Goal: Task Accomplishment & Management: Manage account settings

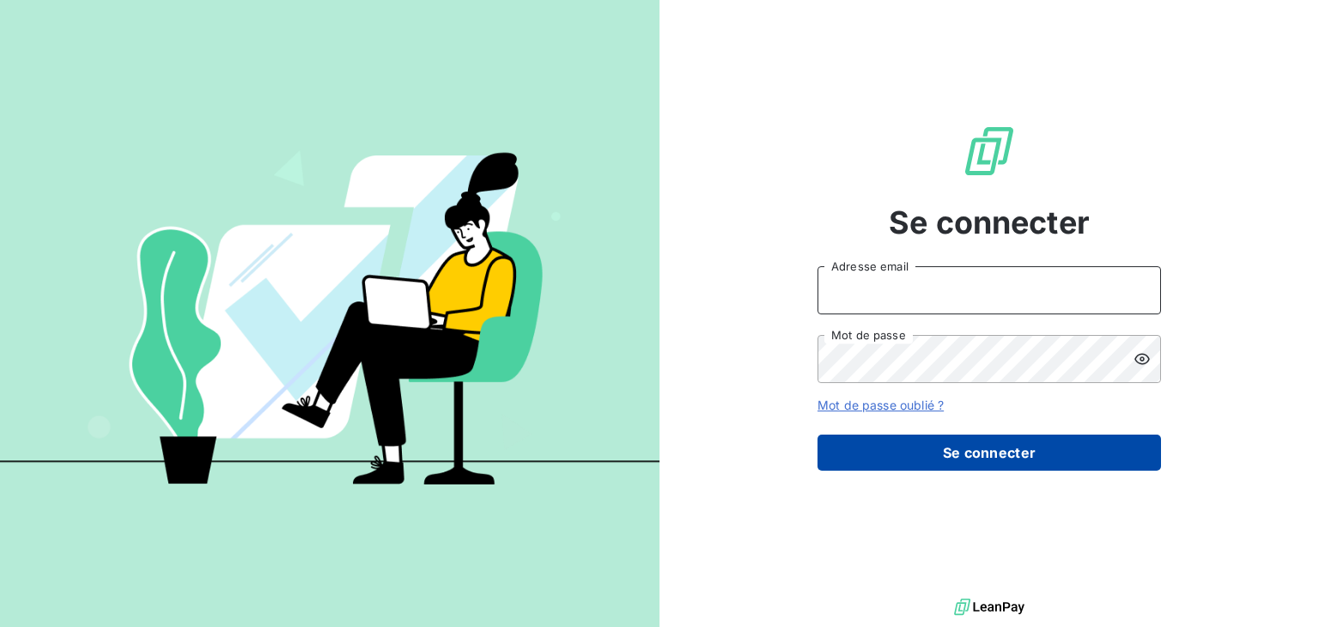
type input "anett.nordpicardie.ap@anett.fr"
click at [960, 450] on button "Se connecter" at bounding box center [990, 453] width 344 height 36
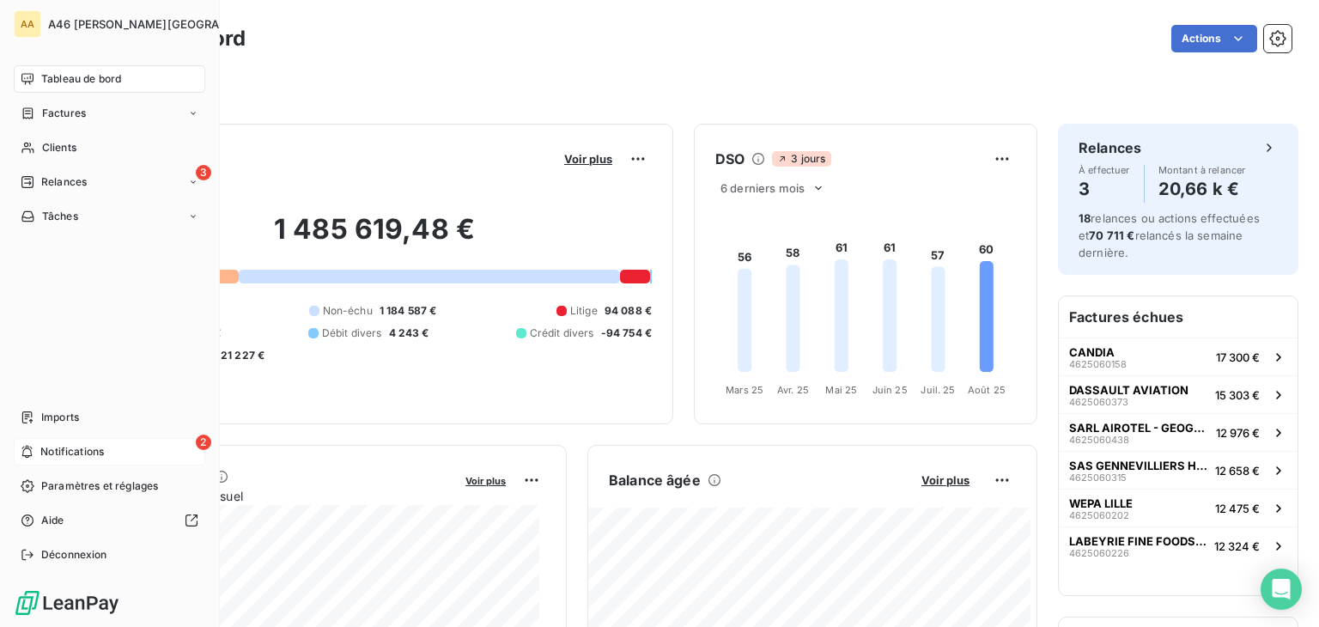
click at [85, 446] on span "Notifications" at bounding box center [72, 451] width 64 height 15
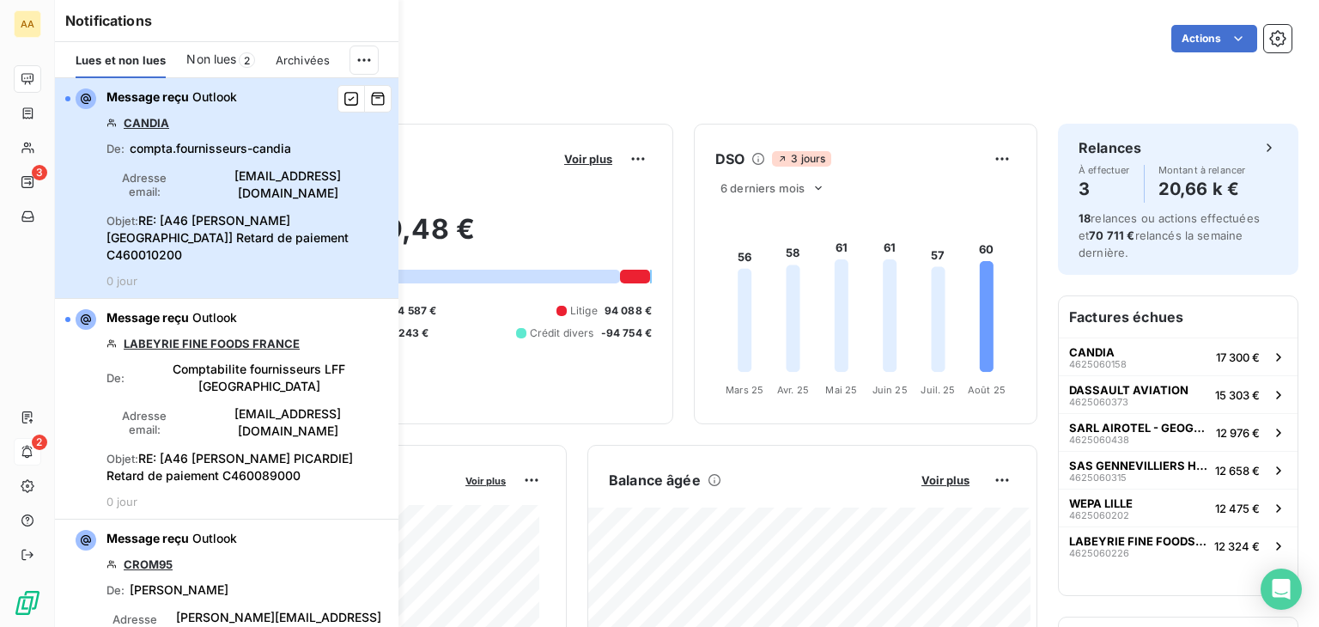
click at [331, 145] on div "Message reçu Outlook CANDIA De : compta.fournisseurs-candia Adresse email : com…" at bounding box center [248, 187] width 282 height 199
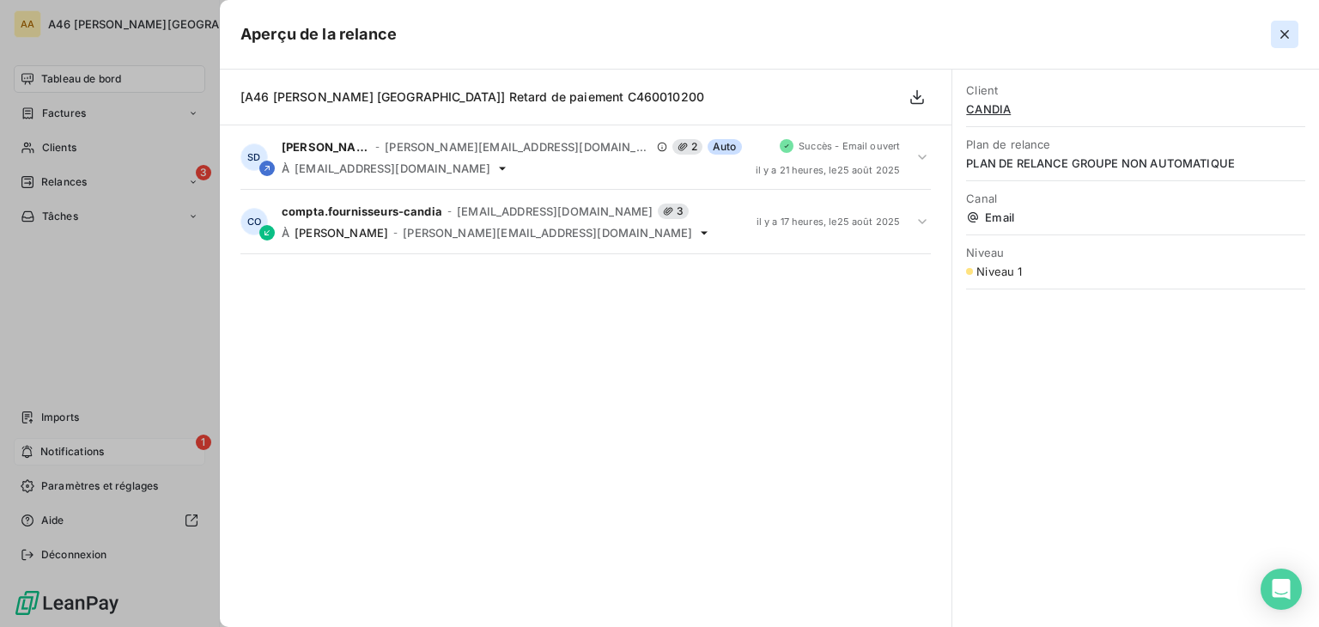
click at [1285, 32] on icon "button" at bounding box center [1284, 34] width 17 height 17
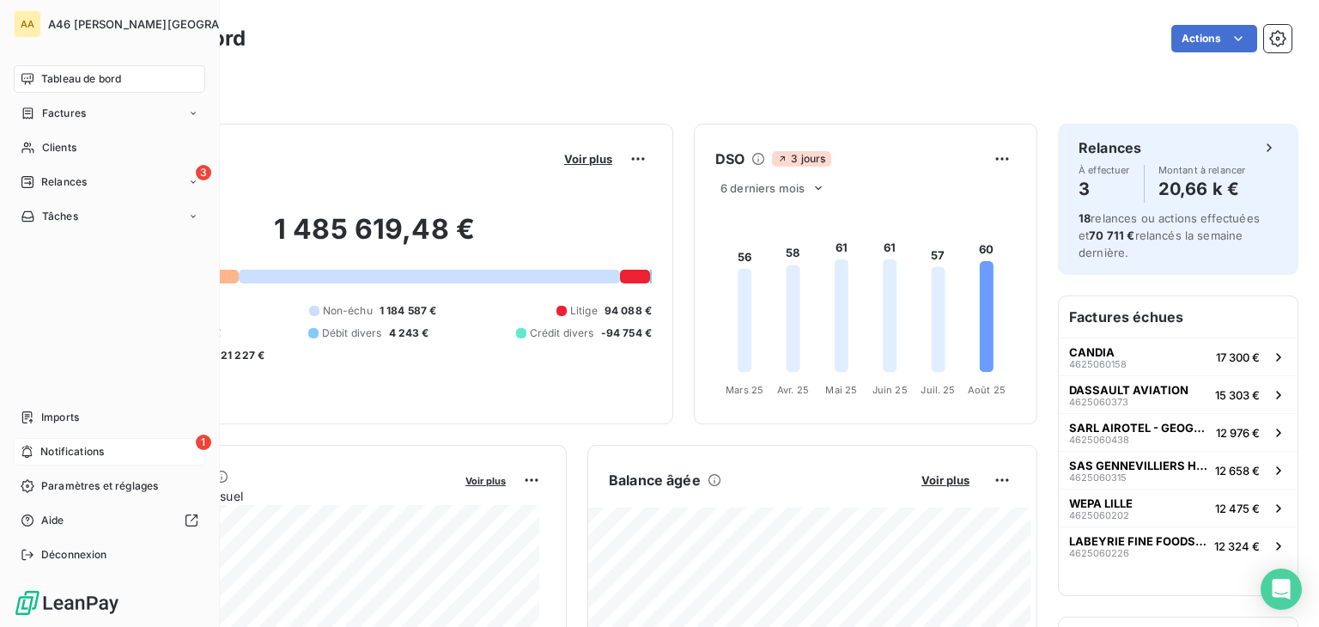
click at [82, 440] on div "1 Notifications" at bounding box center [110, 451] width 192 height 27
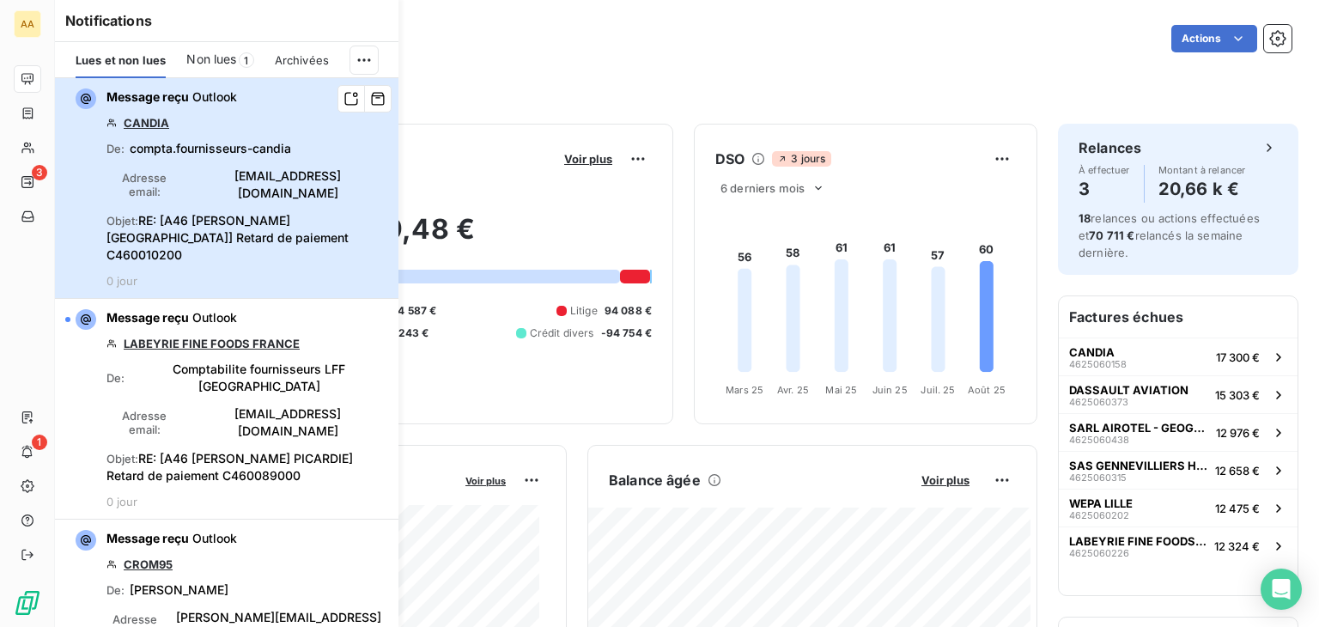
click at [286, 128] on div "Message reçu Outlook CANDIA De : compta.fournisseurs-candia Adresse email : com…" at bounding box center [248, 187] width 282 height 199
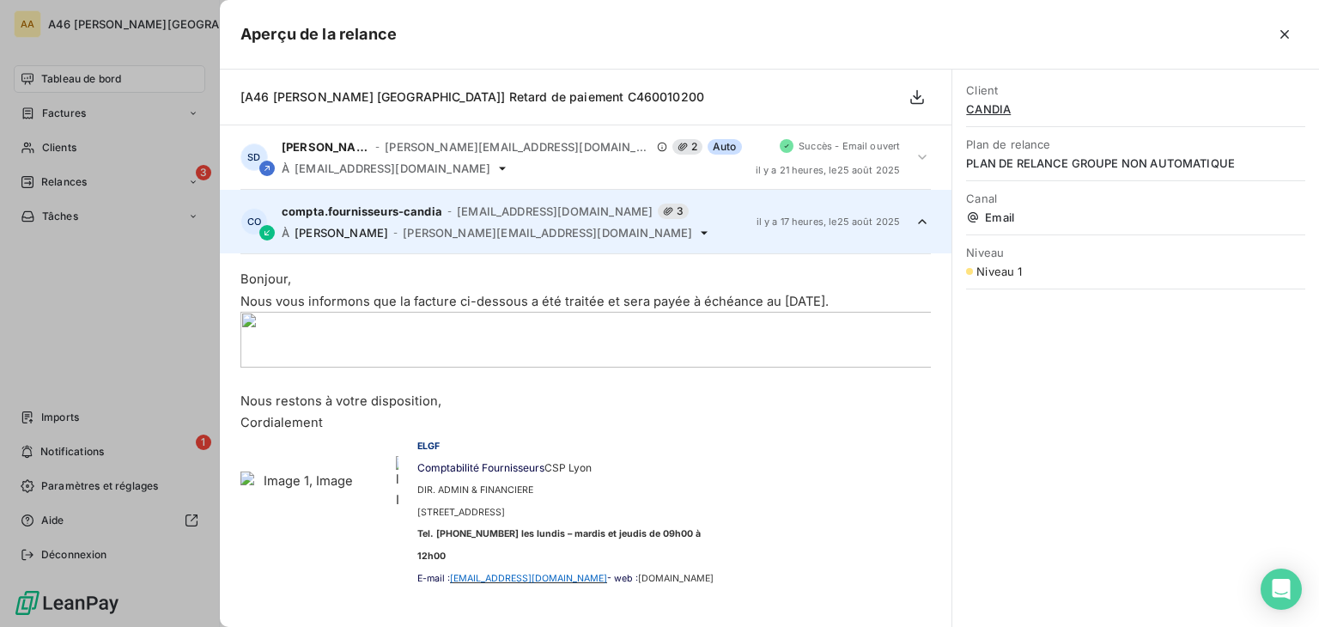
scroll to position [64, 0]
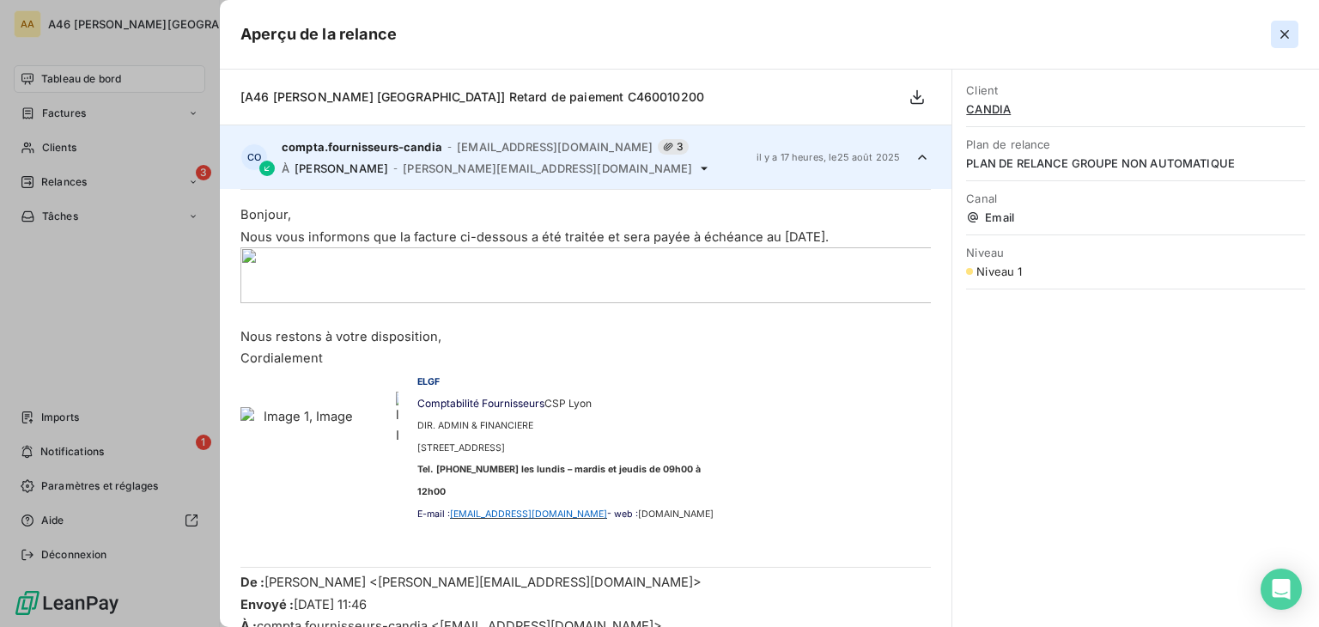
click at [1291, 33] on icon "button" at bounding box center [1284, 34] width 17 height 17
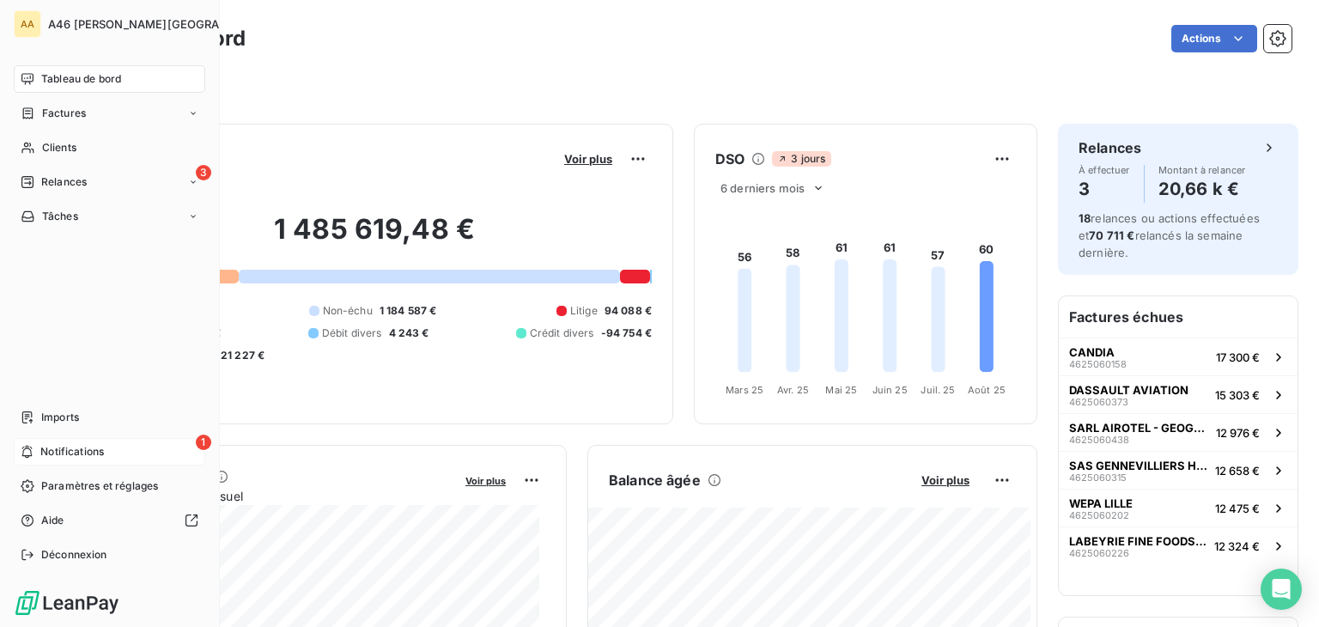
click at [93, 448] on span "Notifications" at bounding box center [72, 451] width 64 height 15
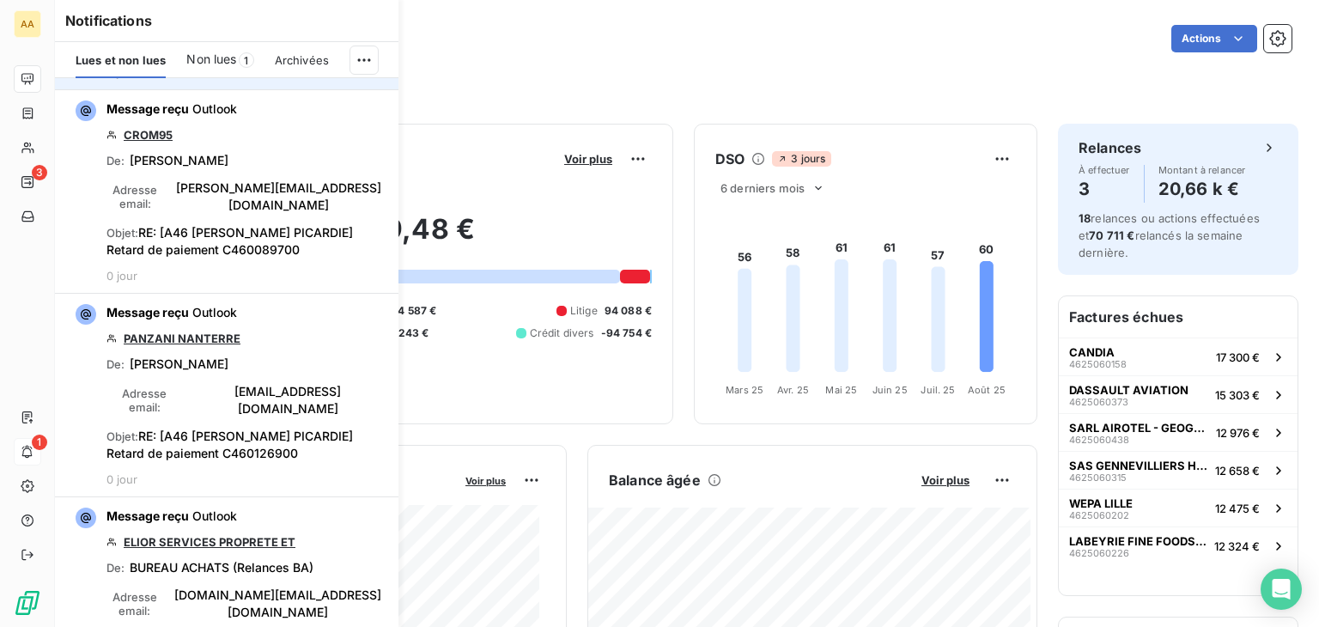
scroll to position [86, 0]
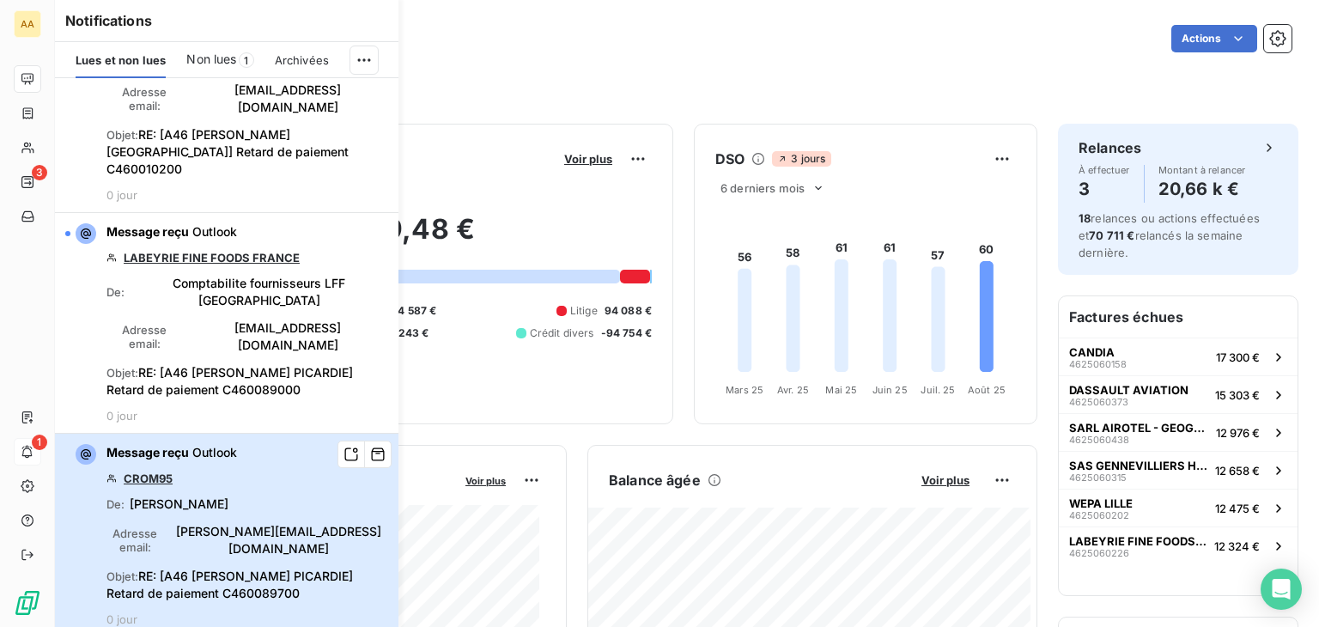
click at [295, 465] on div "Message reçu Outlook CROM95 De : Stéphanie BERRIER Adresse email : s.berrier@cr…" at bounding box center [248, 535] width 282 height 182
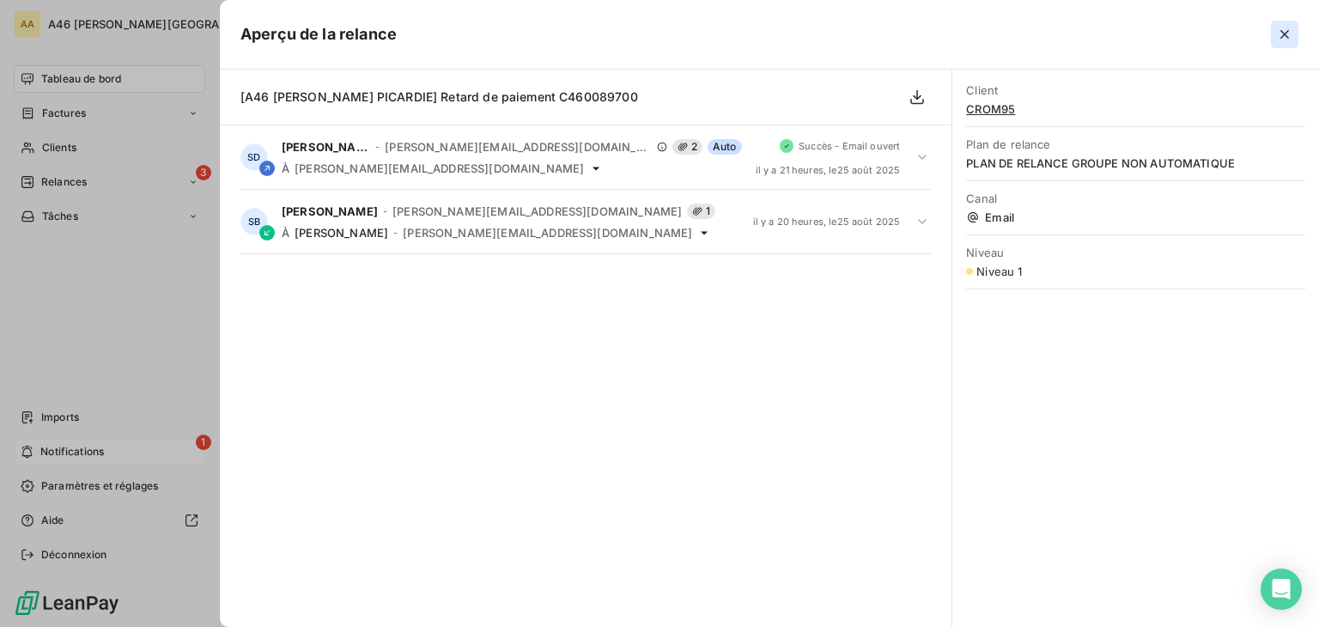
click at [1290, 33] on icon "button" at bounding box center [1284, 34] width 17 height 17
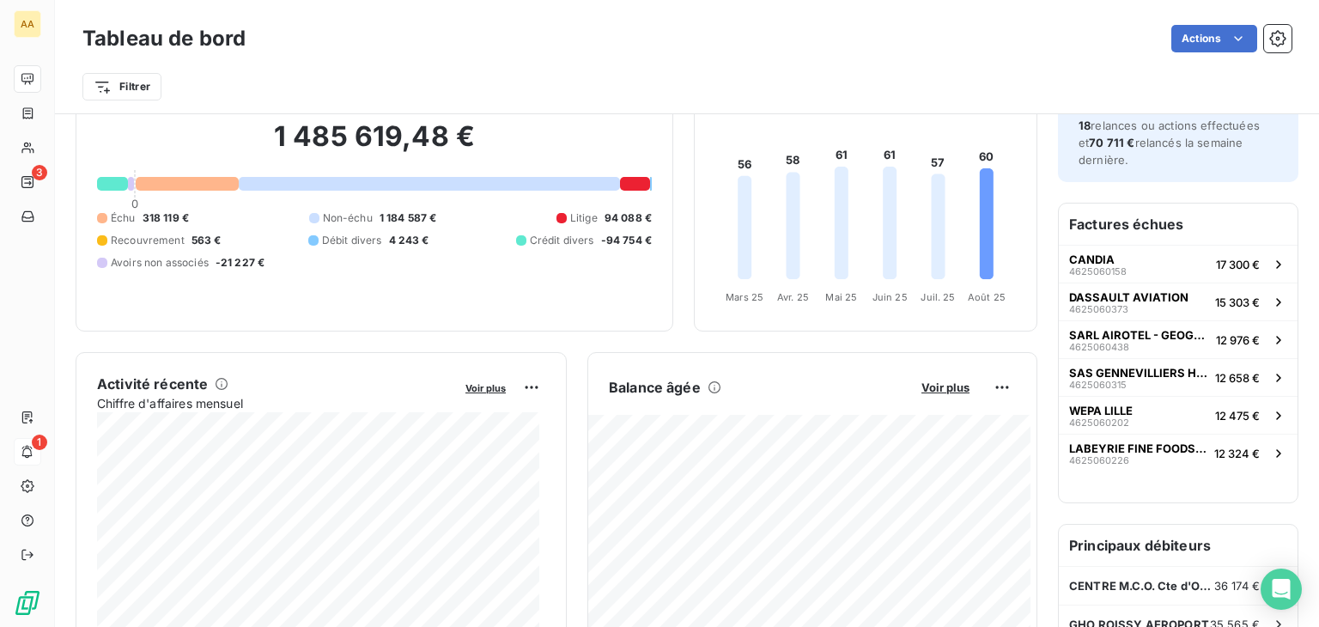
scroll to position [0, 0]
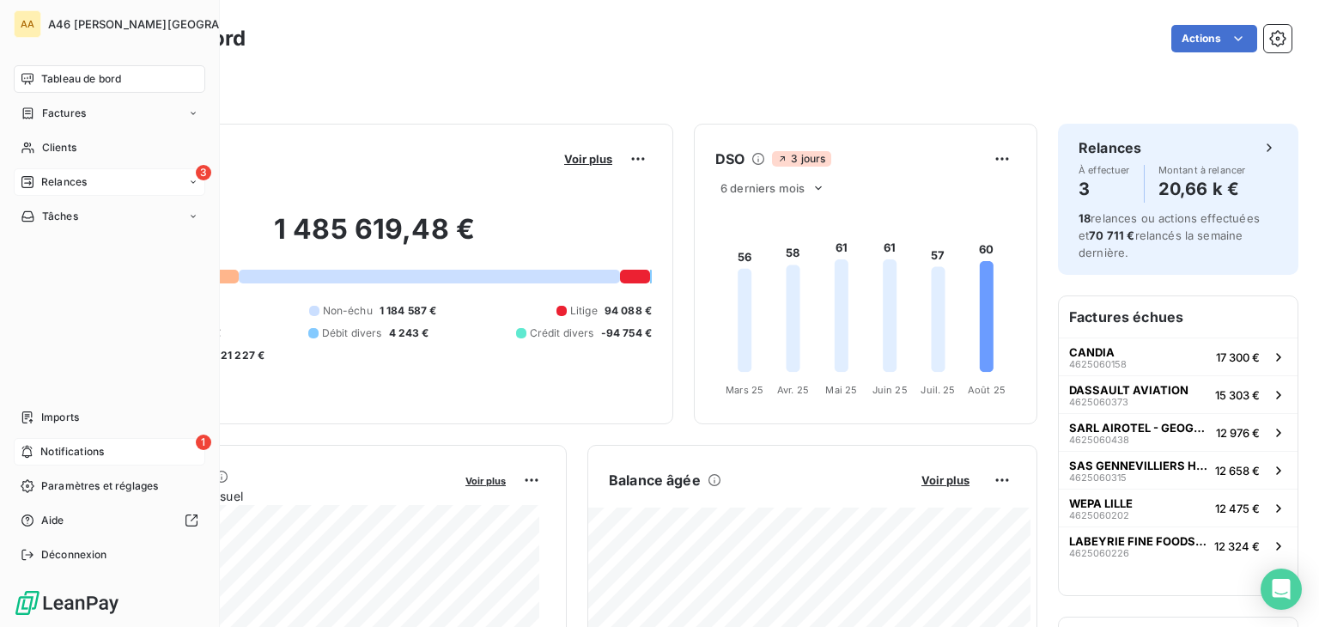
click at [86, 180] on span "Relances" at bounding box center [64, 181] width 46 height 15
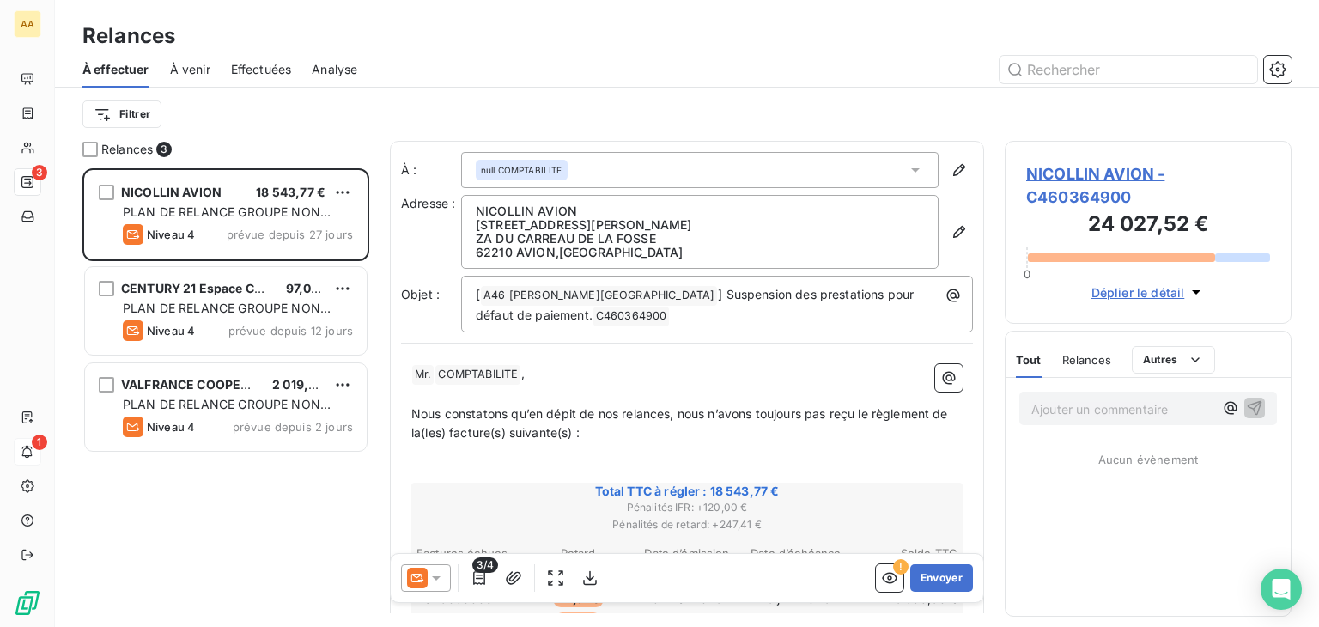
scroll to position [445, 273]
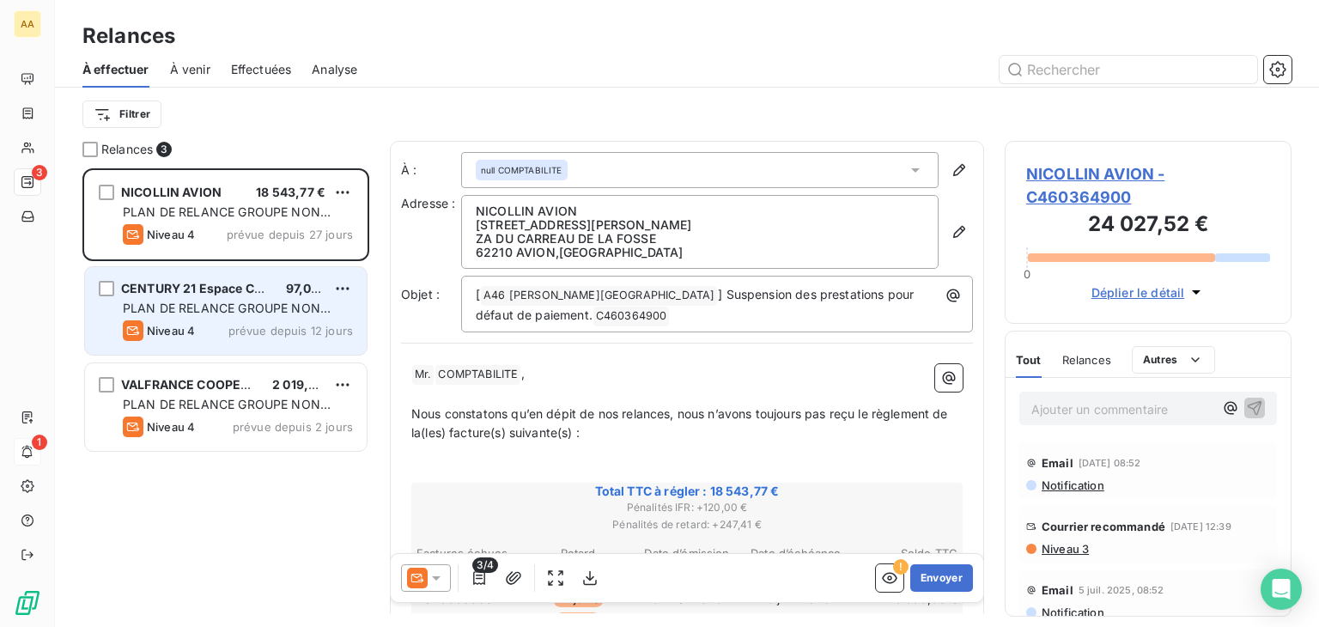
click at [223, 303] on span "PLAN DE RELANCE GROUPE NON AUTOMATIQUE" at bounding box center [227, 317] width 208 height 32
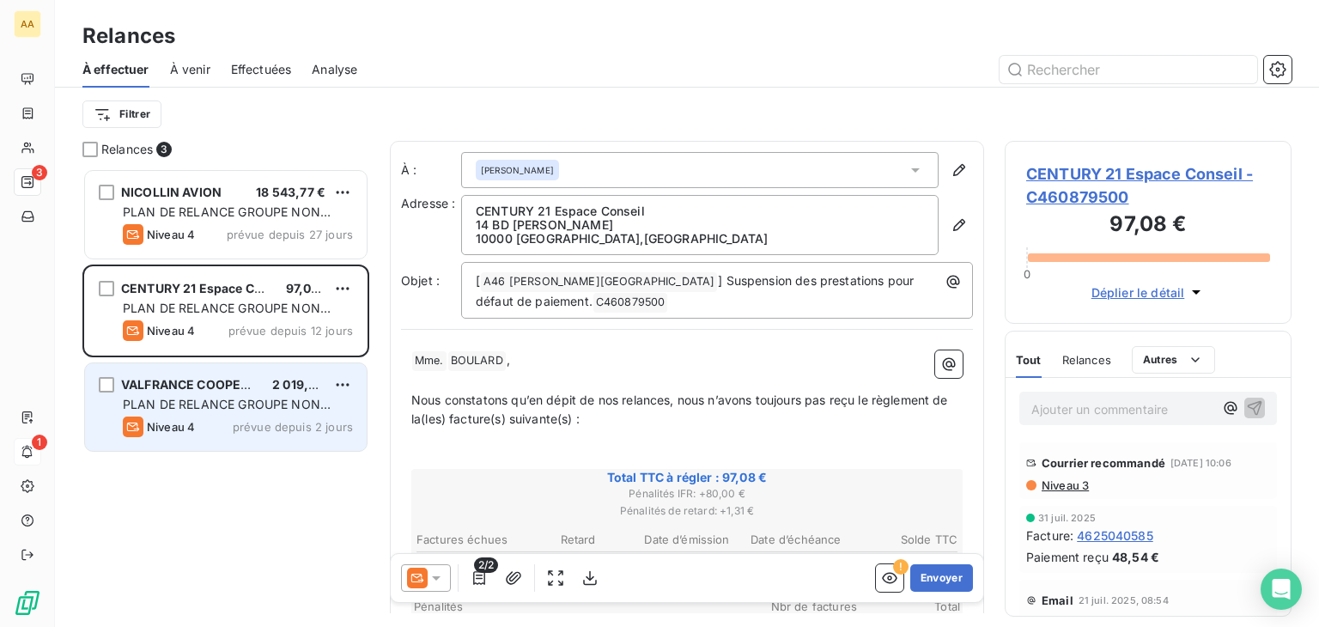
click at [247, 417] on div "Niveau 4 prévue depuis 2 jours" at bounding box center [238, 427] width 230 height 21
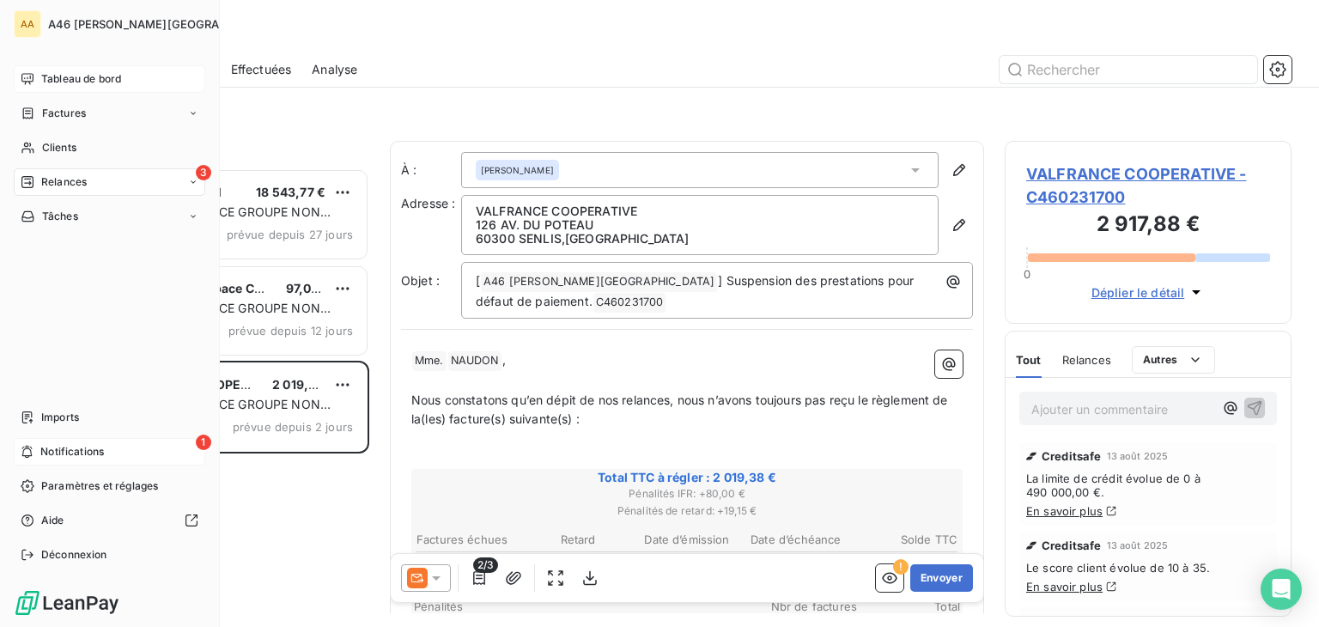
click at [68, 82] on span "Tableau de bord" at bounding box center [81, 78] width 80 height 15
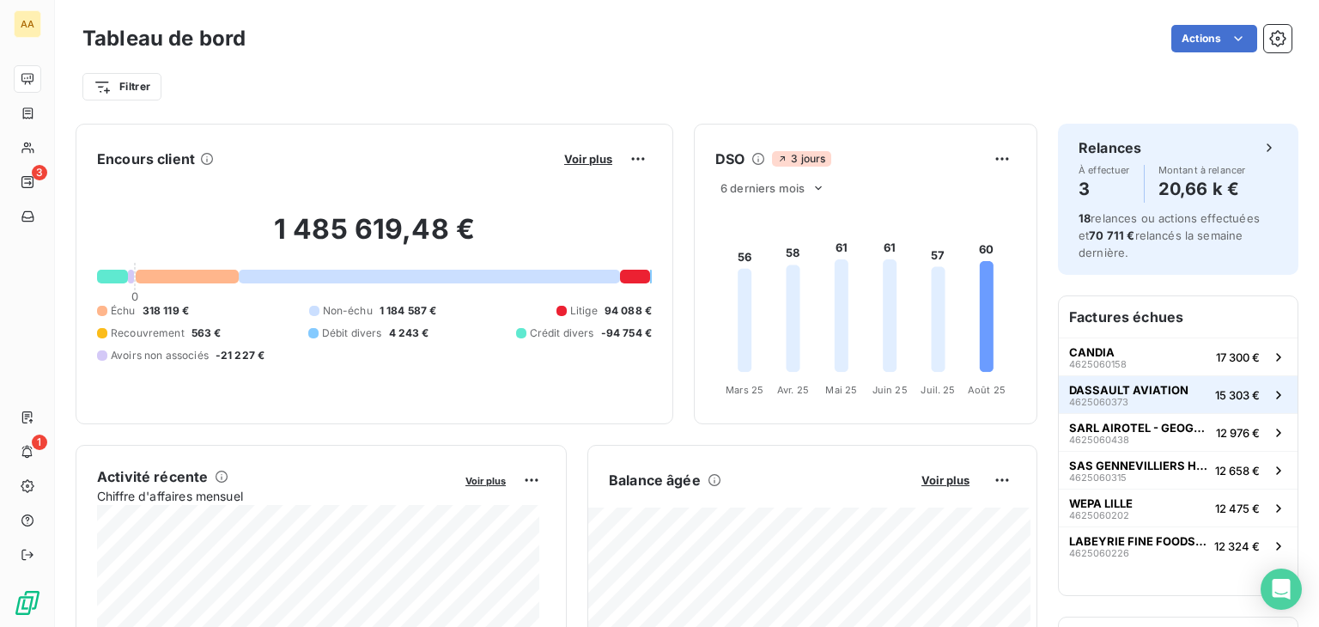
click at [1103, 386] on span "DASSAULT AVIATION" at bounding box center [1128, 390] width 119 height 14
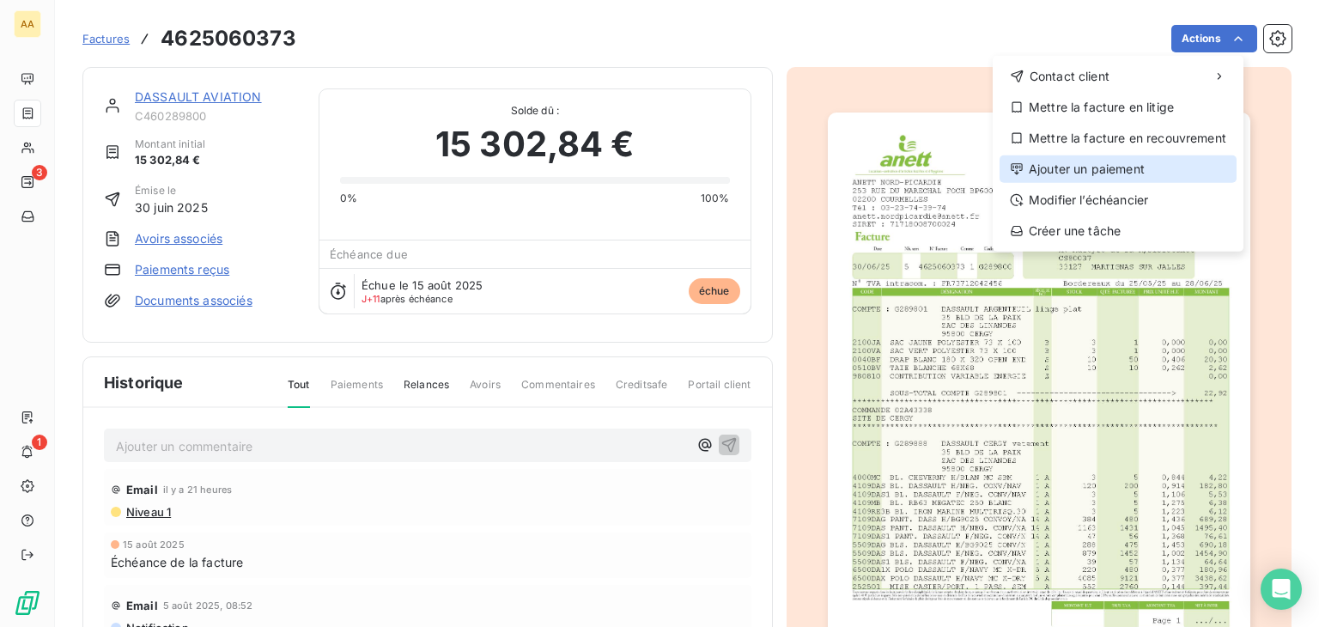
click at [1127, 165] on div "Ajouter un paiement" at bounding box center [1118, 168] width 237 height 27
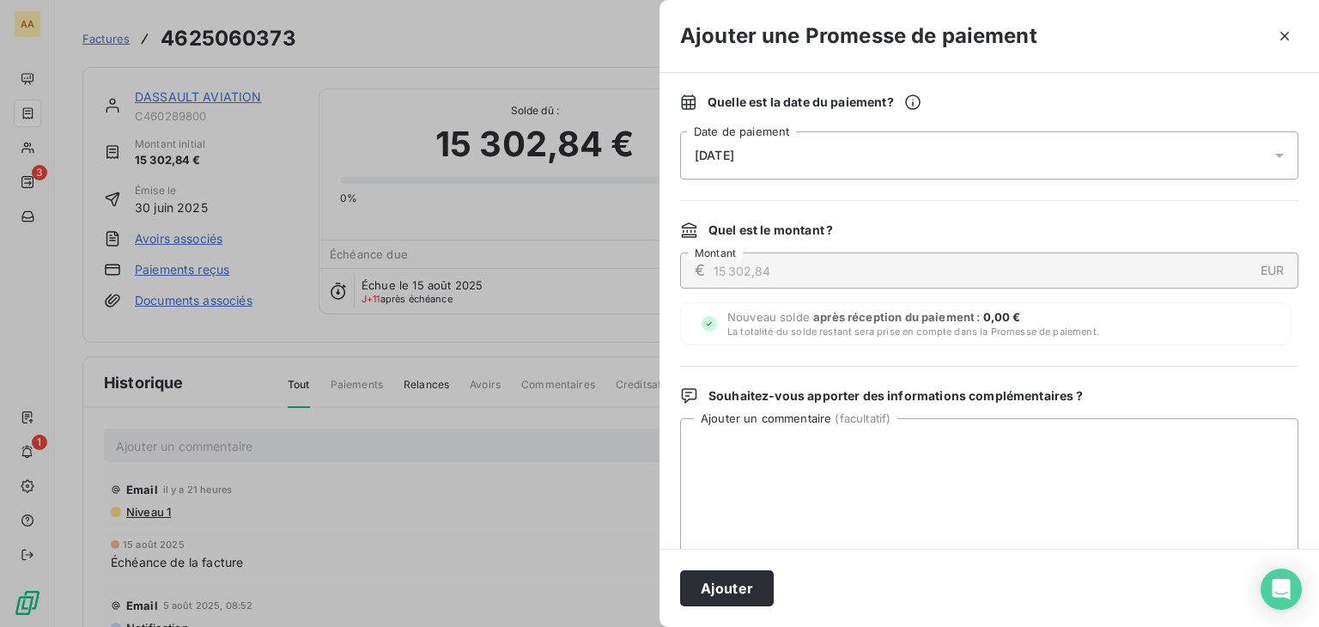
click at [1272, 152] on icon at bounding box center [1279, 155] width 17 height 17
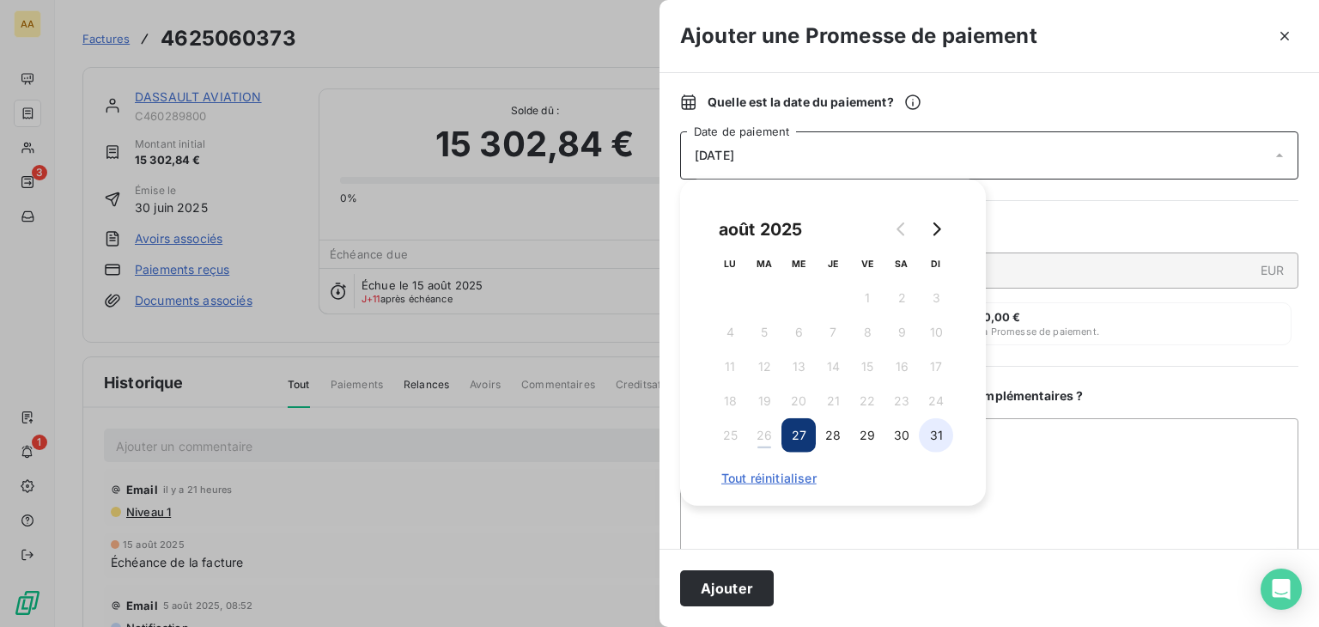
click at [941, 429] on button "31" at bounding box center [936, 435] width 34 height 34
click at [1069, 498] on textarea "Ajouter un commentaire ( facultatif )" at bounding box center [989, 507] width 618 height 179
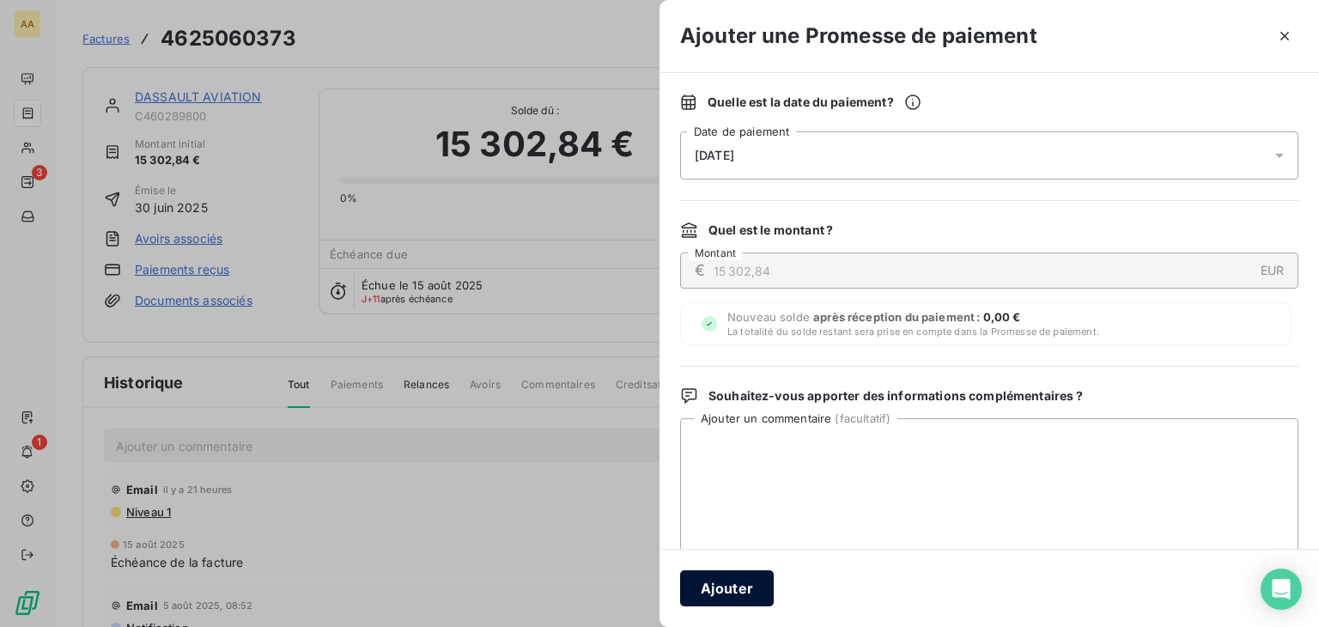
click at [734, 593] on button "Ajouter" at bounding box center [727, 588] width 94 height 36
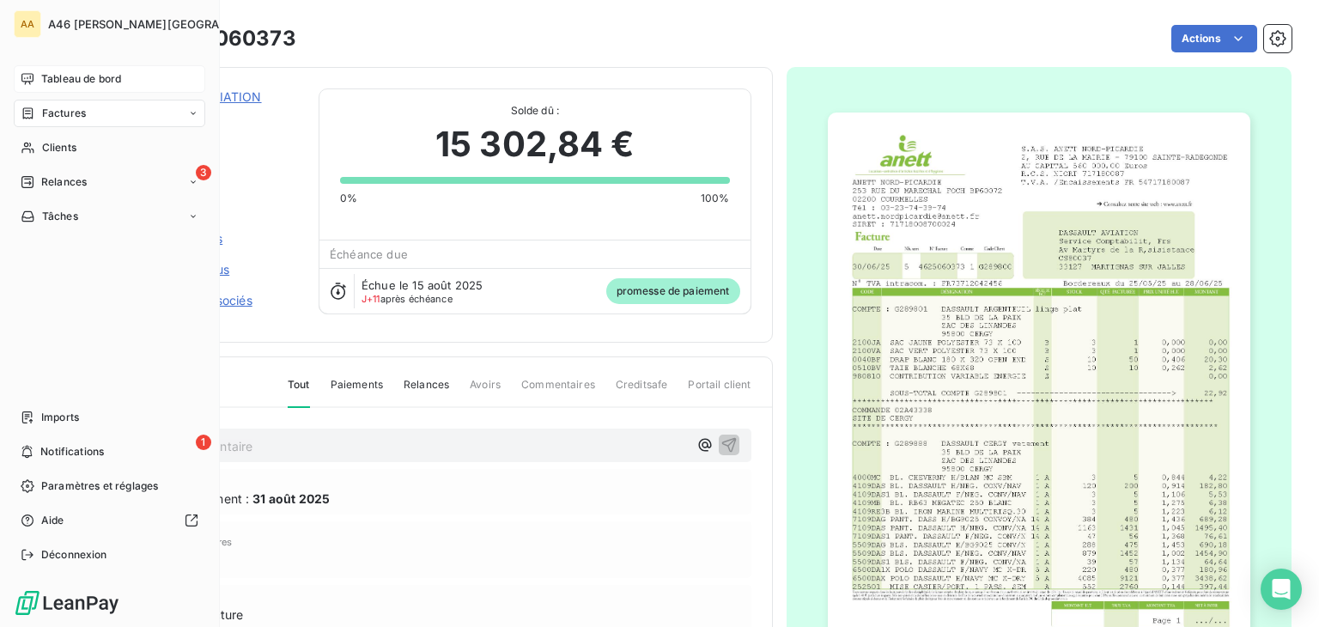
click at [123, 75] on div "Tableau de bord" at bounding box center [110, 78] width 192 height 27
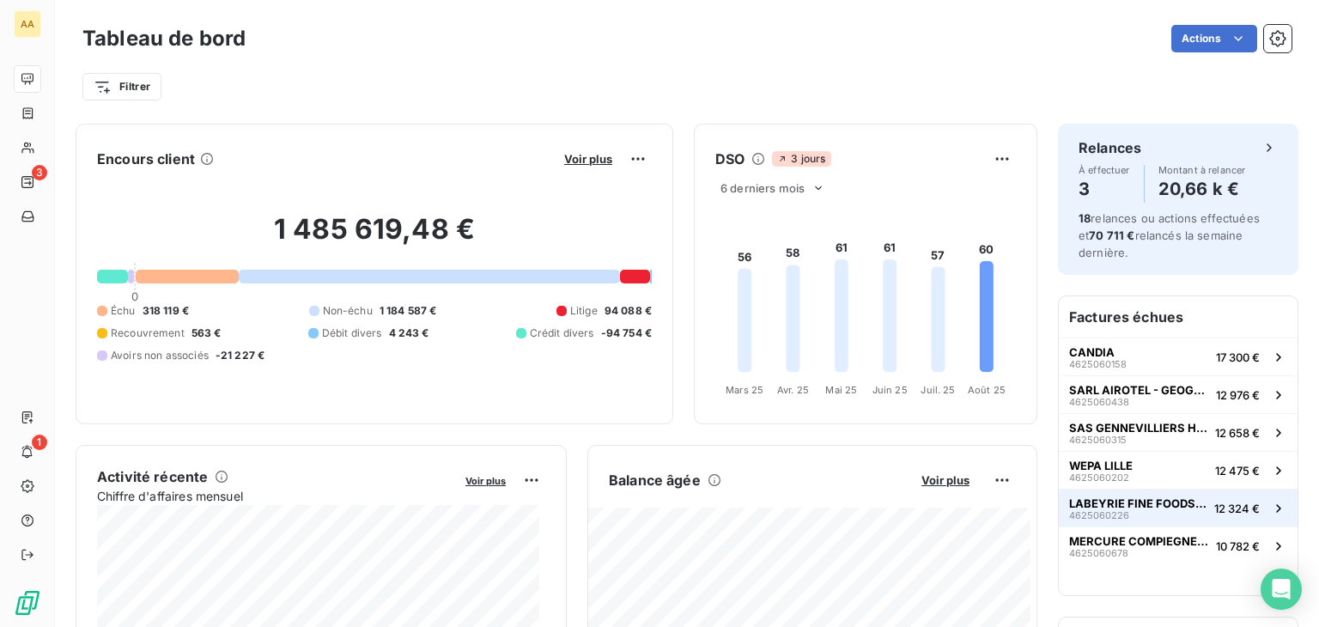
click at [1188, 503] on span "LABEYRIE FINE FOODS FRANCE" at bounding box center [1138, 503] width 138 height 14
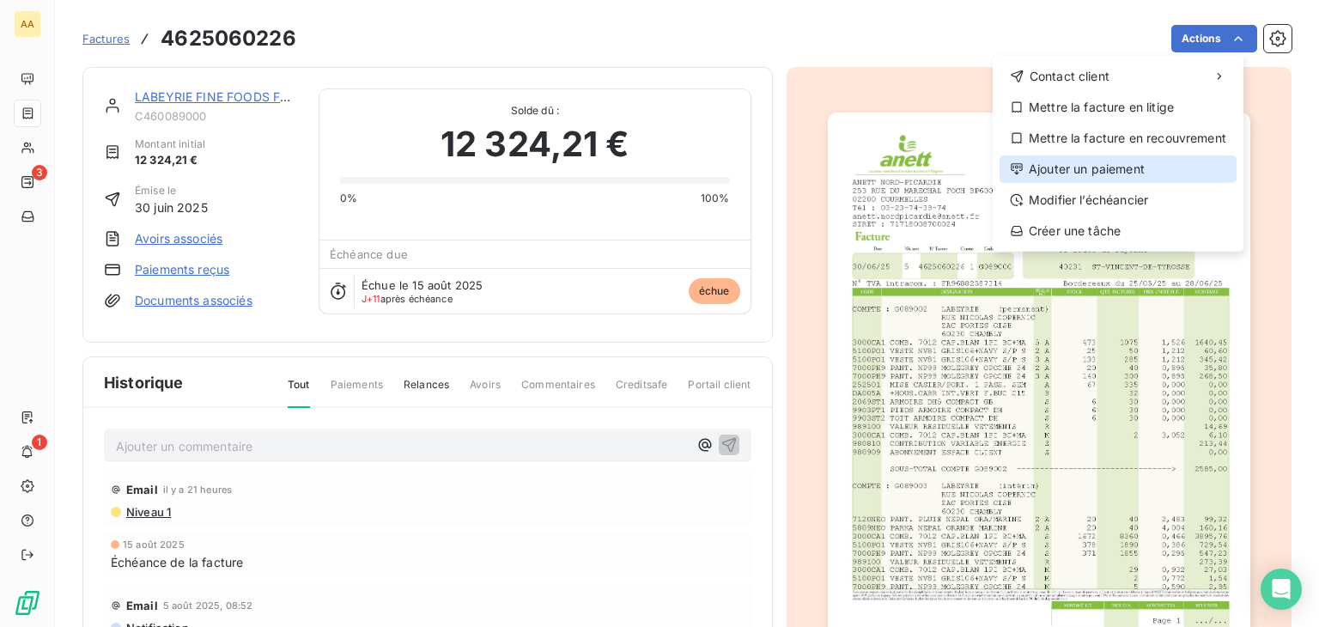
click at [1118, 161] on div "Ajouter un paiement" at bounding box center [1118, 168] width 237 height 27
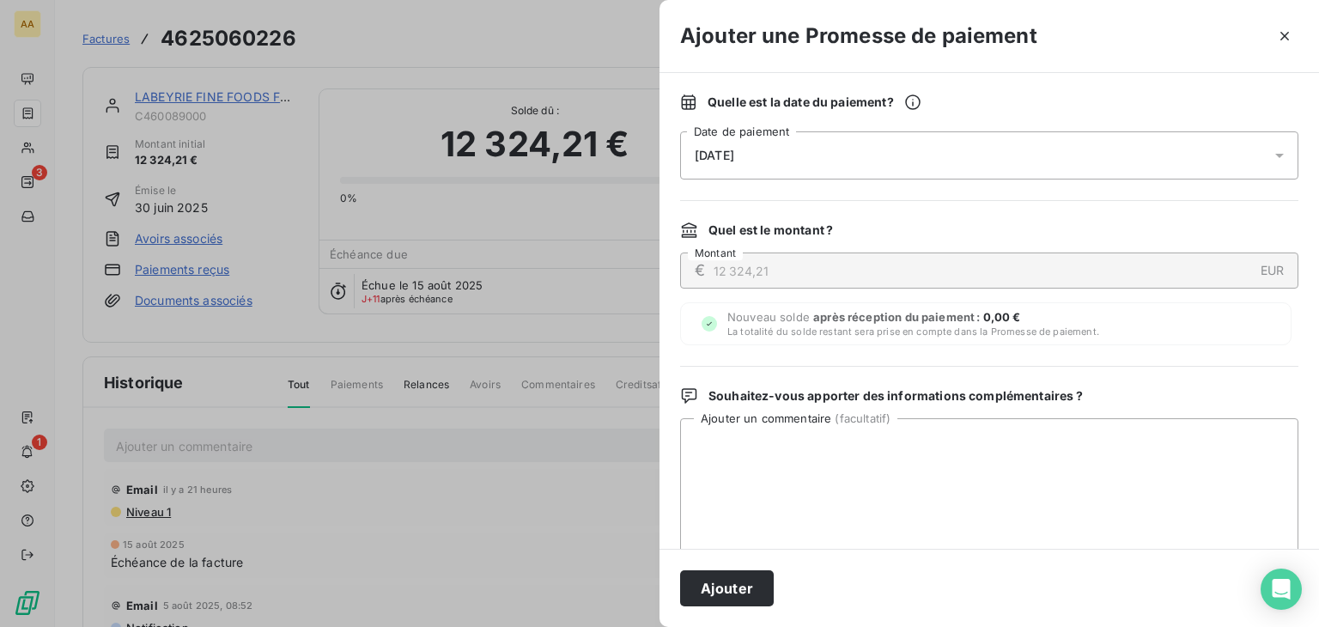
click at [1276, 155] on icon at bounding box center [1280, 156] width 9 height 4
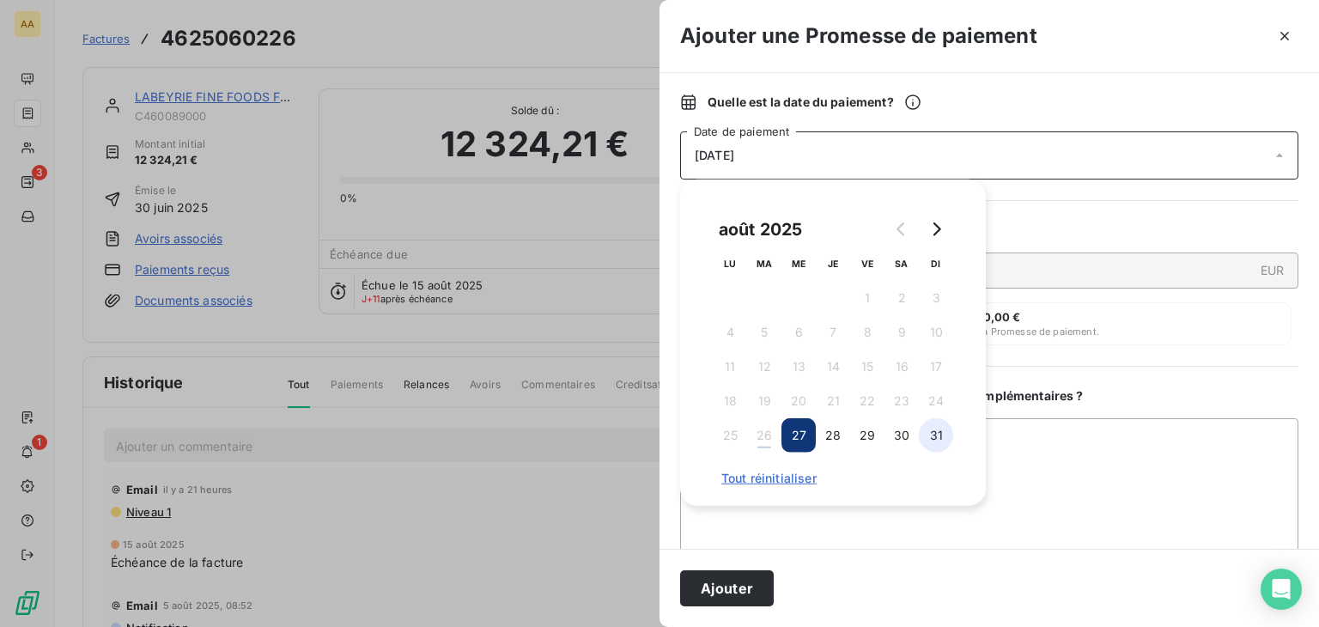
click at [929, 431] on button "31" at bounding box center [936, 435] width 34 height 34
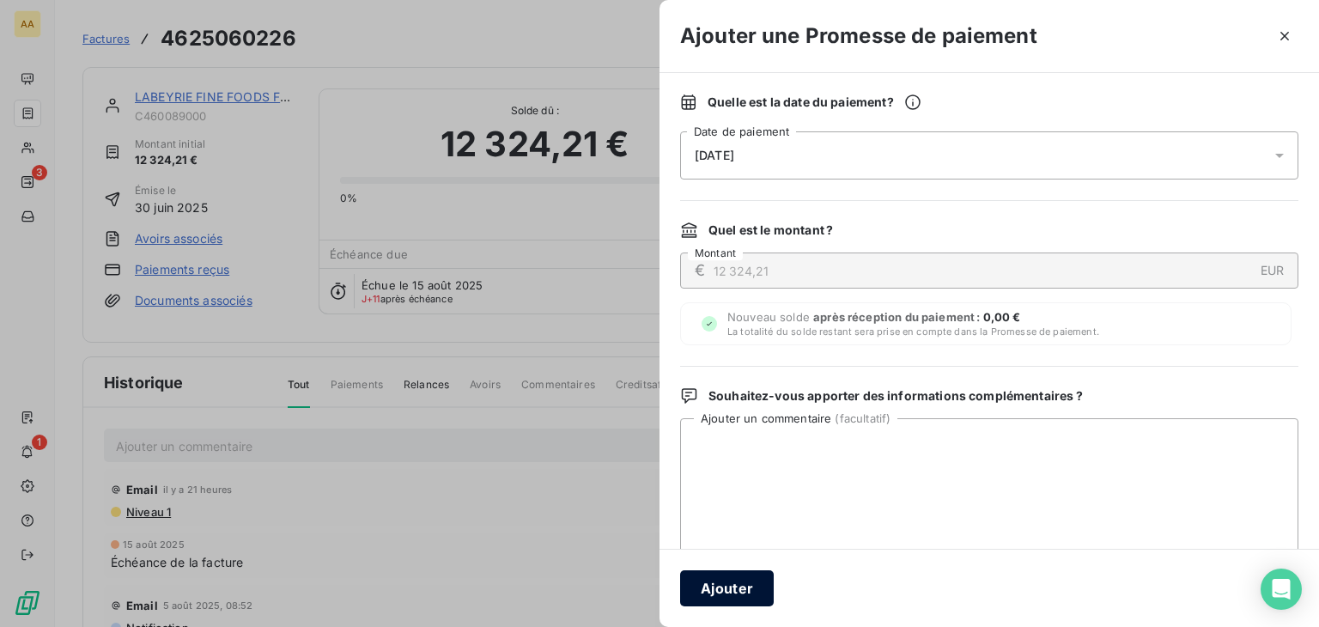
click at [756, 582] on button "Ajouter" at bounding box center [727, 588] width 94 height 36
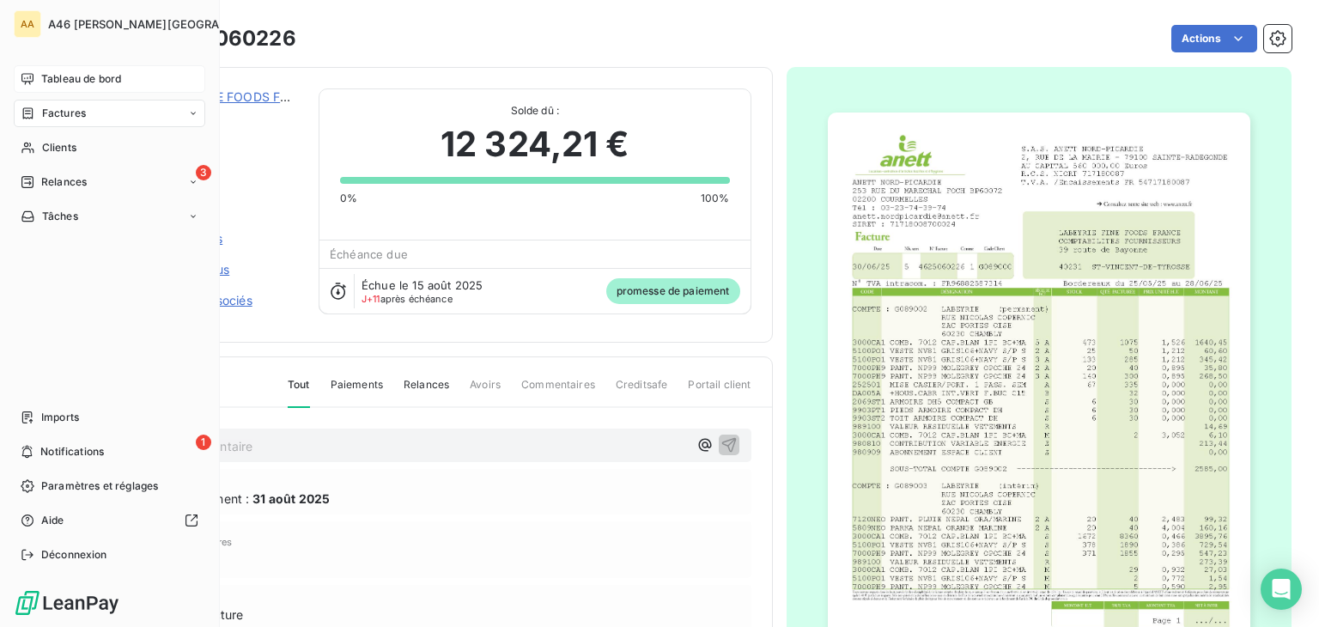
click at [58, 74] on span "Tableau de bord" at bounding box center [81, 78] width 80 height 15
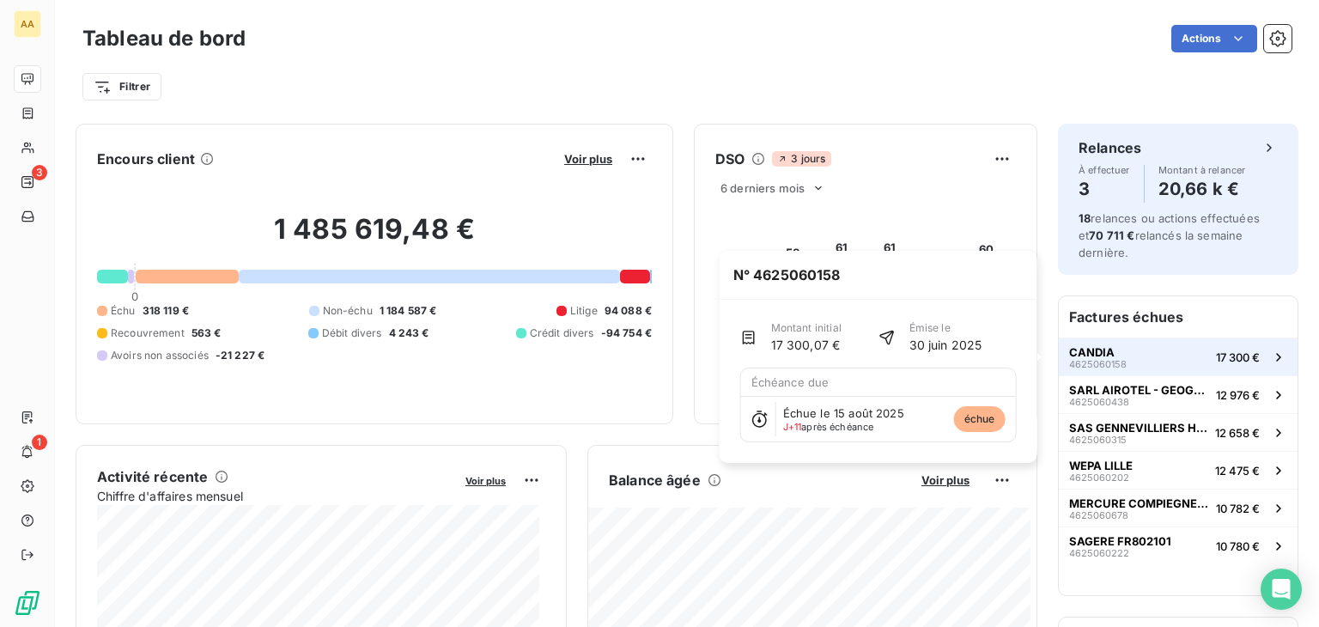
click at [1130, 356] on button "CANDIA 4625060158 17 300 €" at bounding box center [1178, 357] width 239 height 38
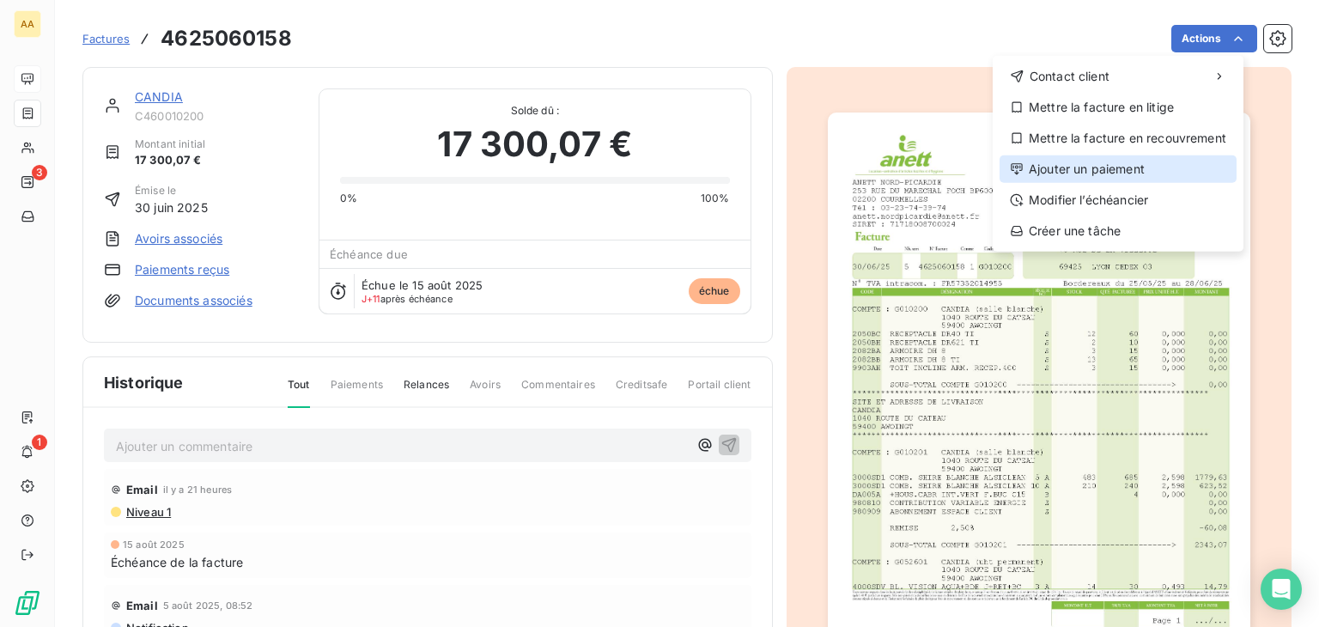
click at [1141, 170] on div "Ajouter un paiement" at bounding box center [1118, 168] width 237 height 27
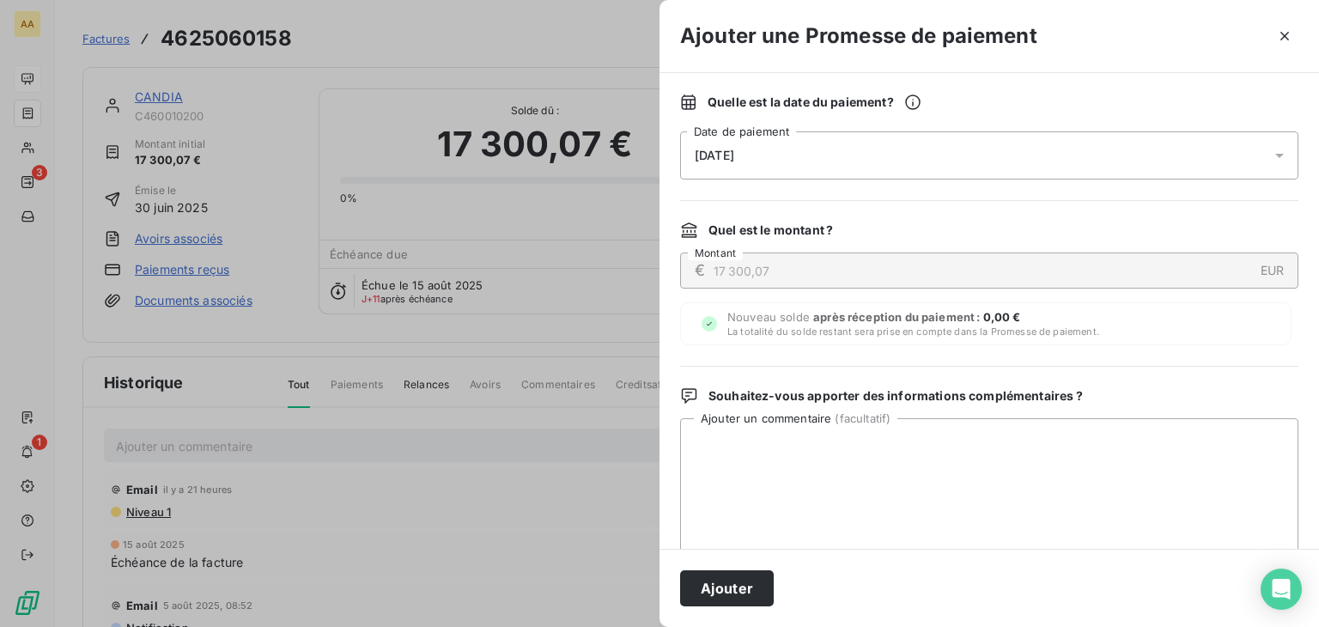
click at [1276, 155] on icon at bounding box center [1280, 156] width 9 height 4
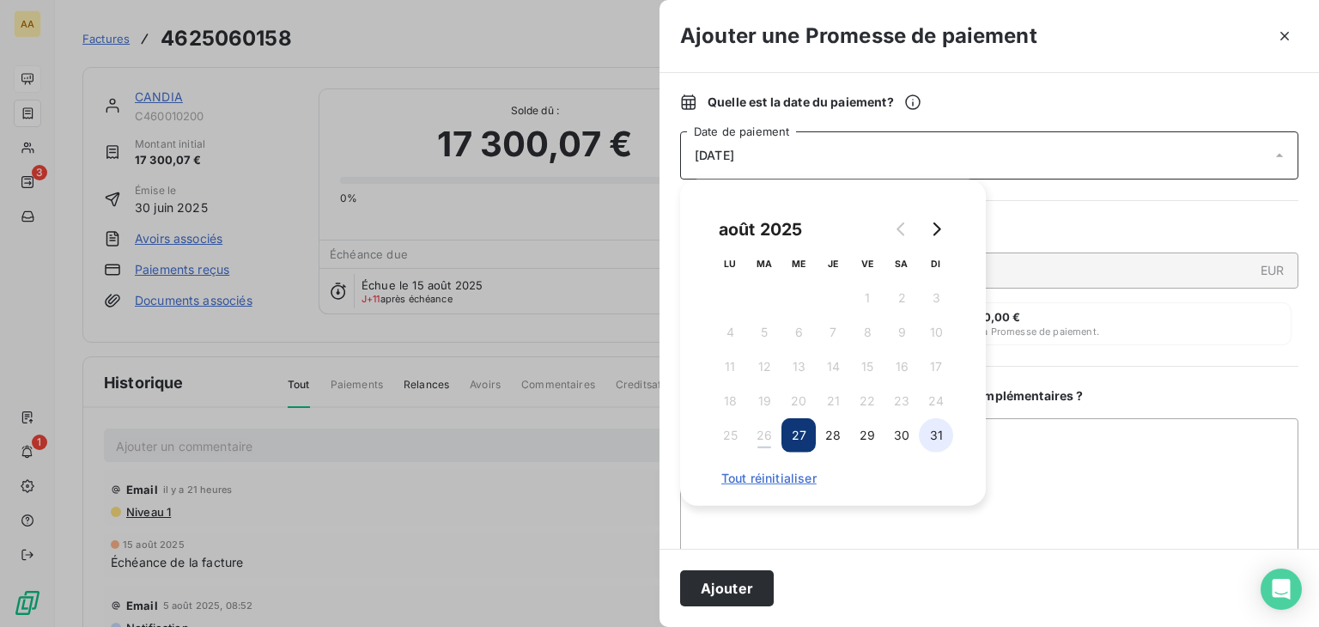
click at [934, 433] on button "31" at bounding box center [936, 435] width 34 height 34
click at [746, 583] on button "Ajouter" at bounding box center [727, 588] width 94 height 36
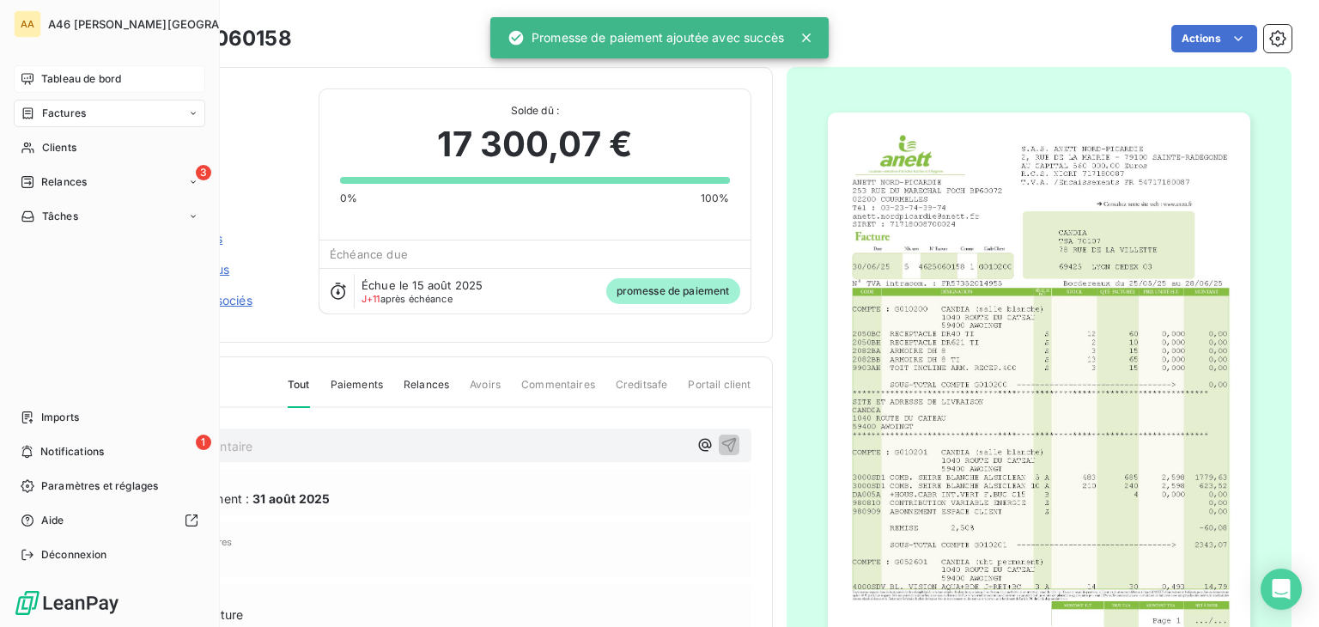
click at [96, 81] on span "Tableau de bord" at bounding box center [81, 78] width 80 height 15
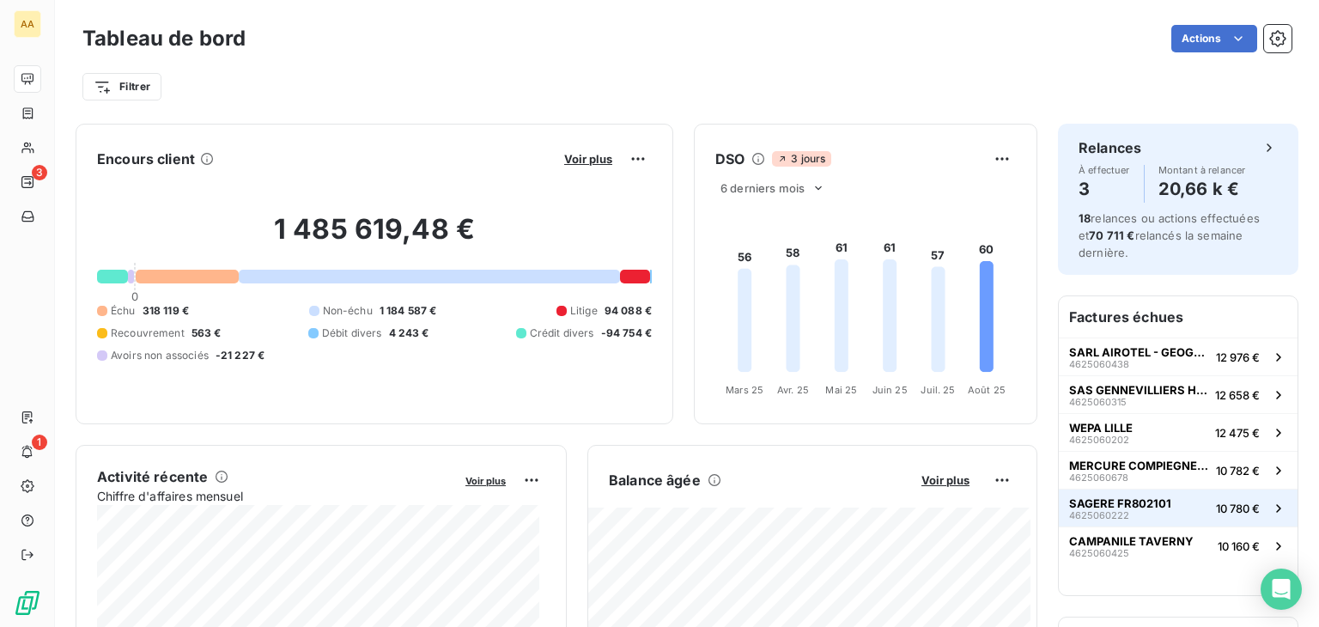
click at [1135, 503] on span "SAGERE FR802101" at bounding box center [1120, 503] width 102 height 14
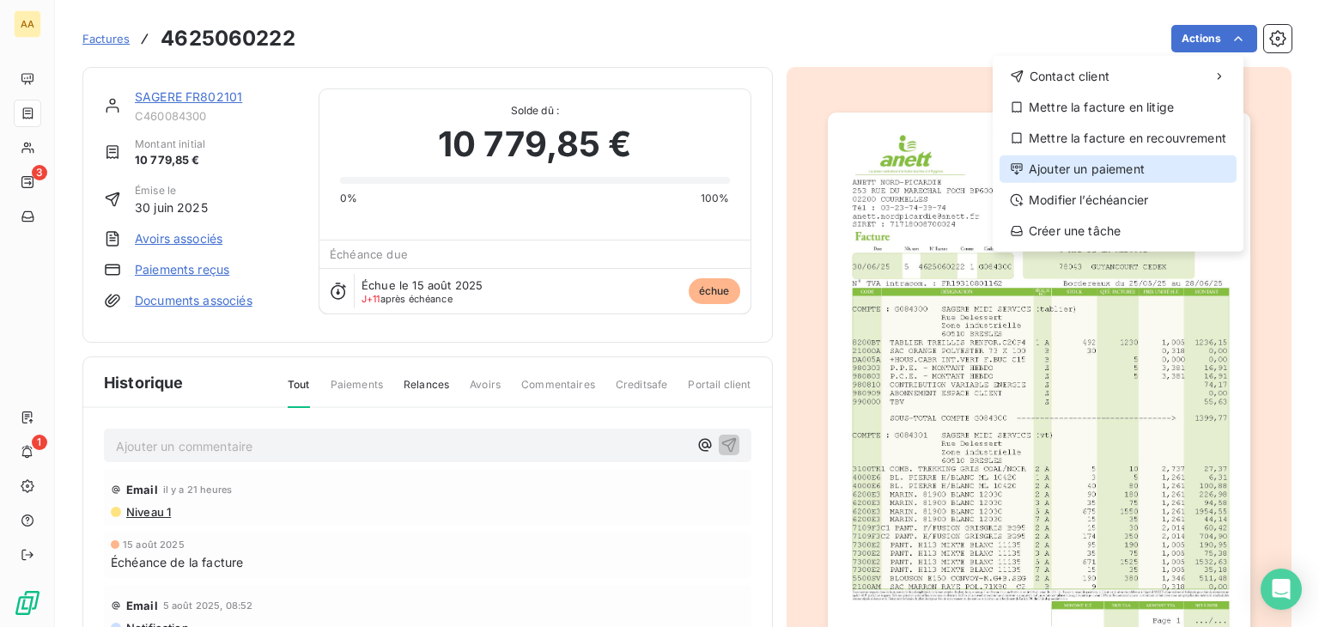
click at [1100, 173] on div "Ajouter un paiement" at bounding box center [1118, 168] width 237 height 27
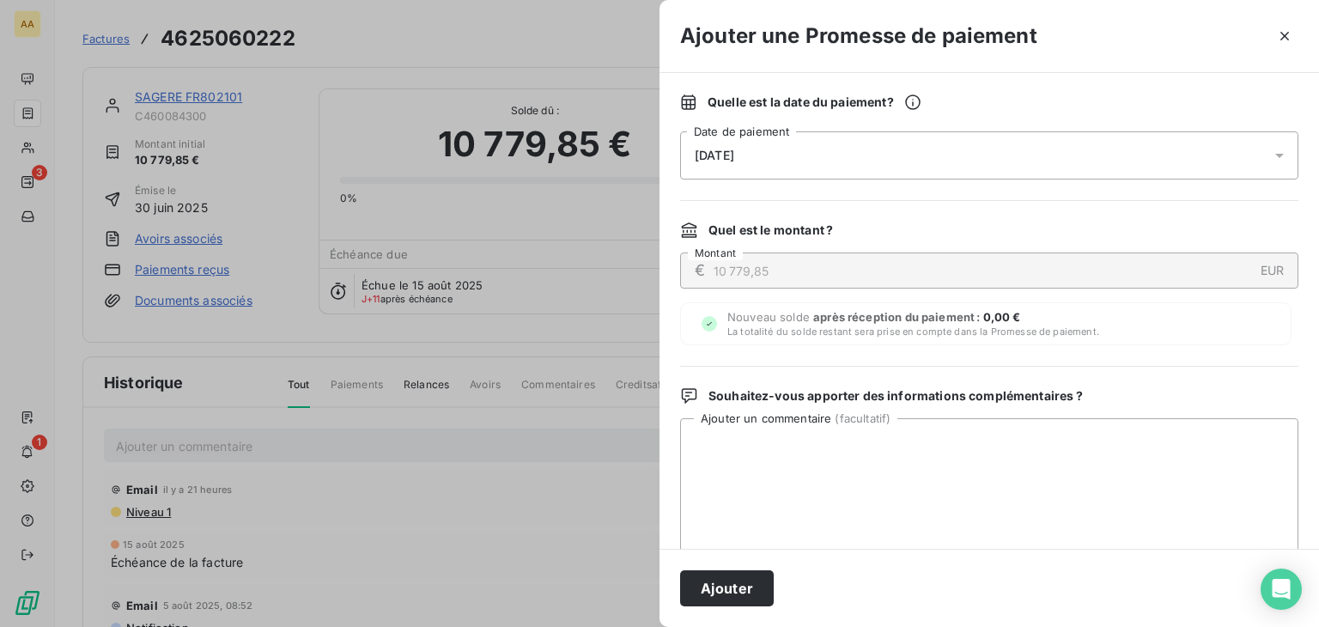
click at [1271, 156] on icon at bounding box center [1279, 155] width 17 height 17
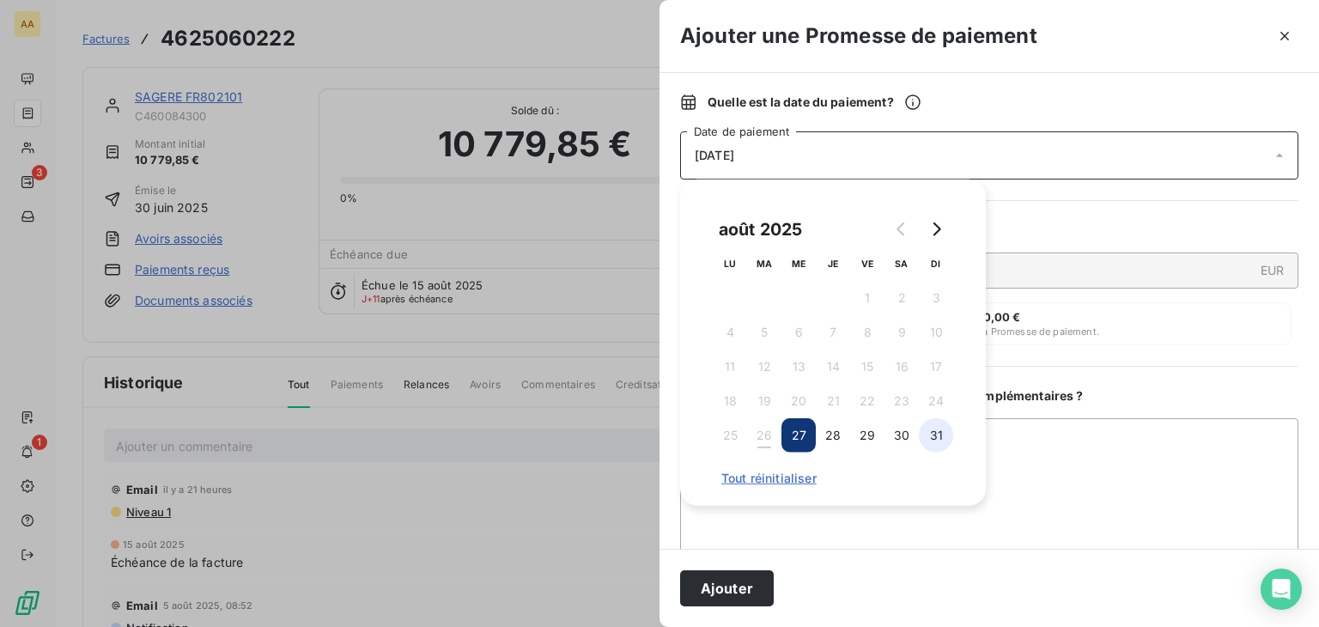
click at [941, 432] on button "31" at bounding box center [936, 435] width 34 height 34
click at [746, 580] on button "Ajouter" at bounding box center [727, 588] width 94 height 36
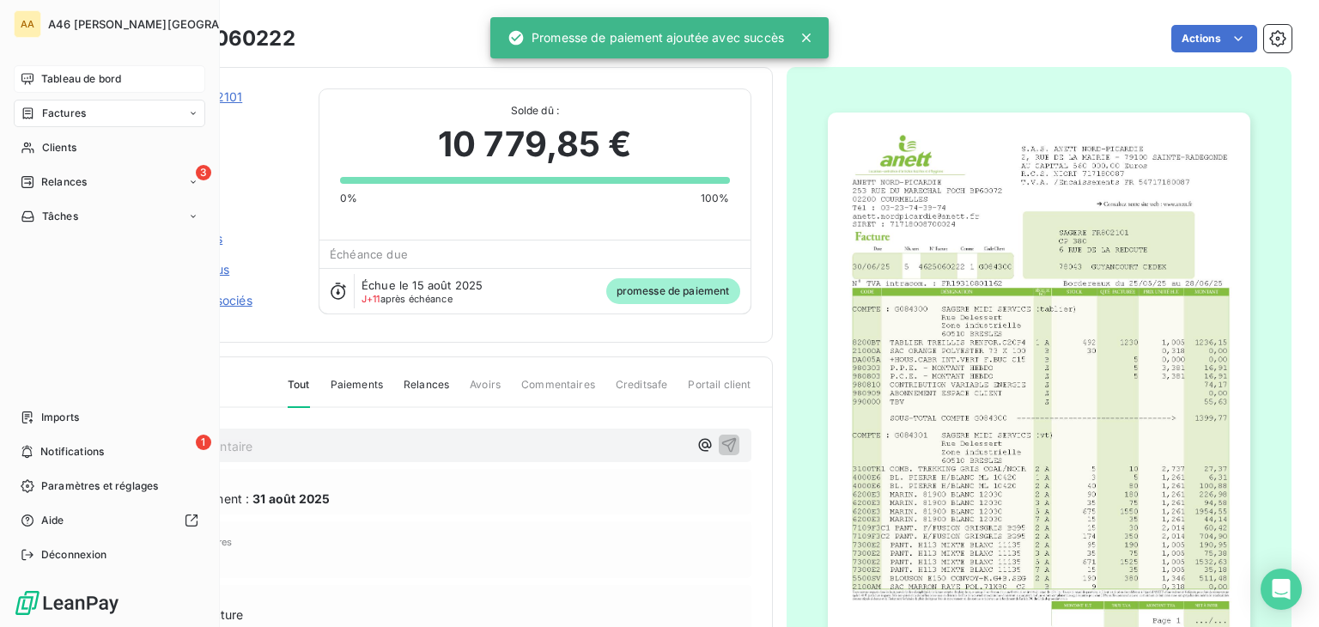
click at [58, 80] on span "Tableau de bord" at bounding box center [81, 78] width 80 height 15
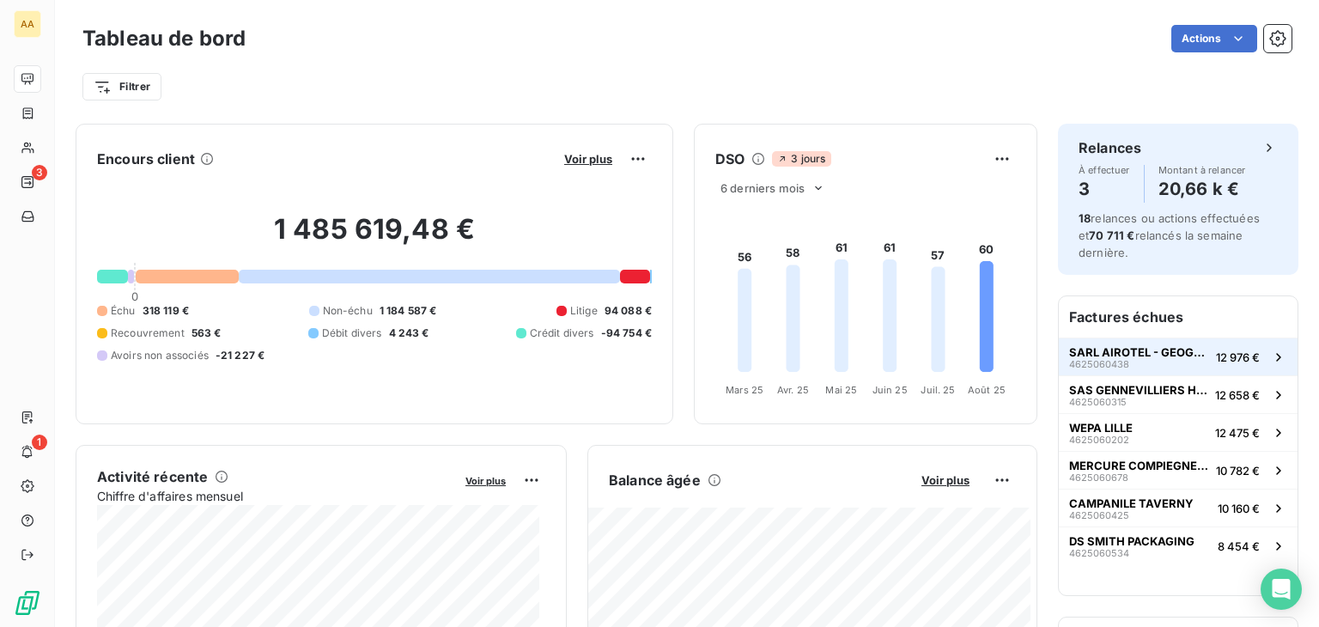
click at [1139, 351] on span "SARL AIROTEL - GEOGRAPHOTEL" at bounding box center [1139, 352] width 140 height 14
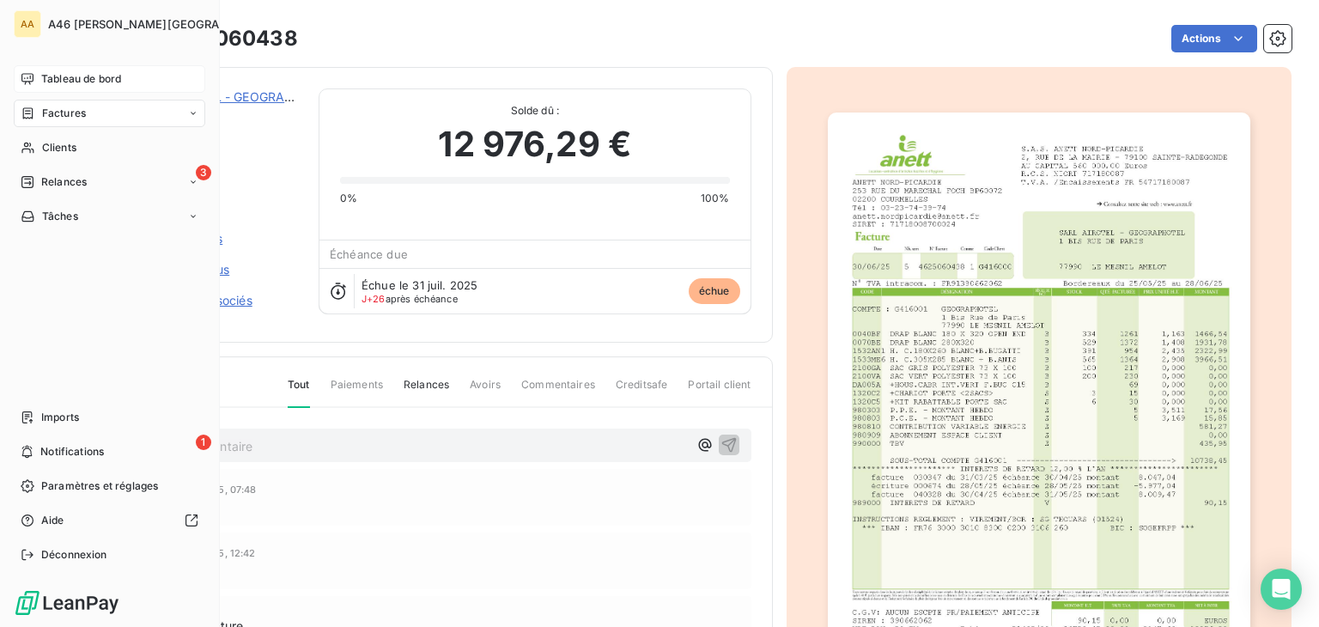
click at [45, 79] on span "Tableau de bord" at bounding box center [81, 78] width 80 height 15
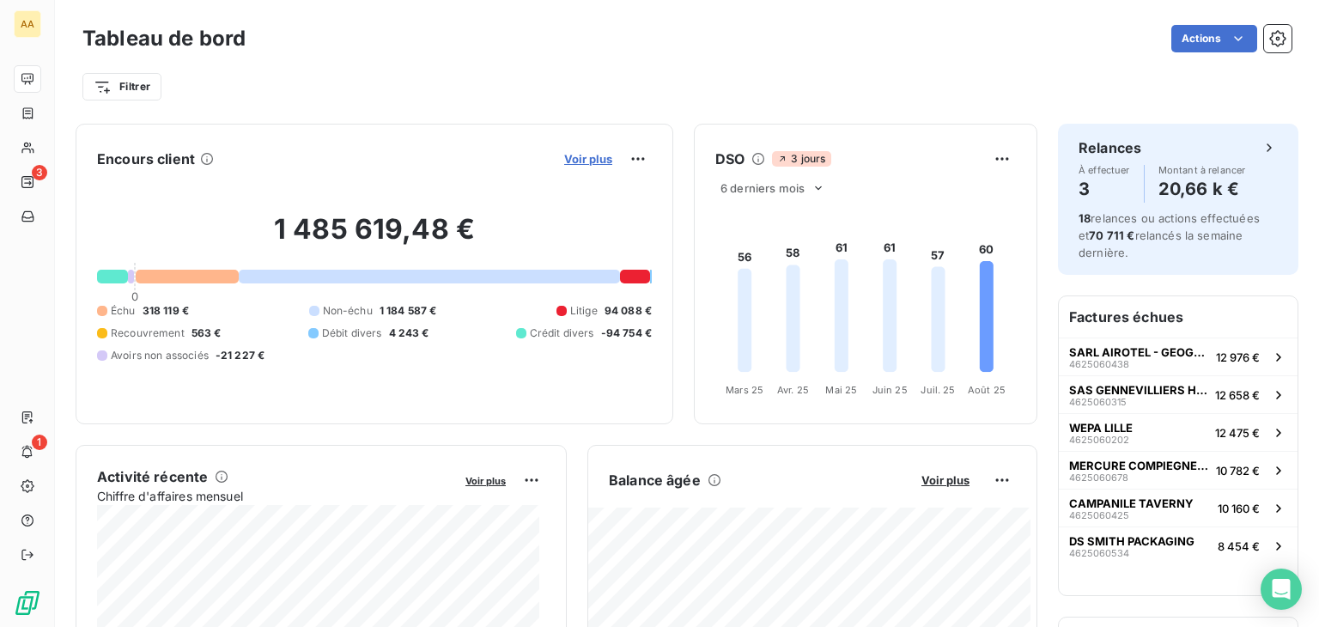
click at [581, 155] on span "Voir plus" at bounding box center [588, 159] width 48 height 14
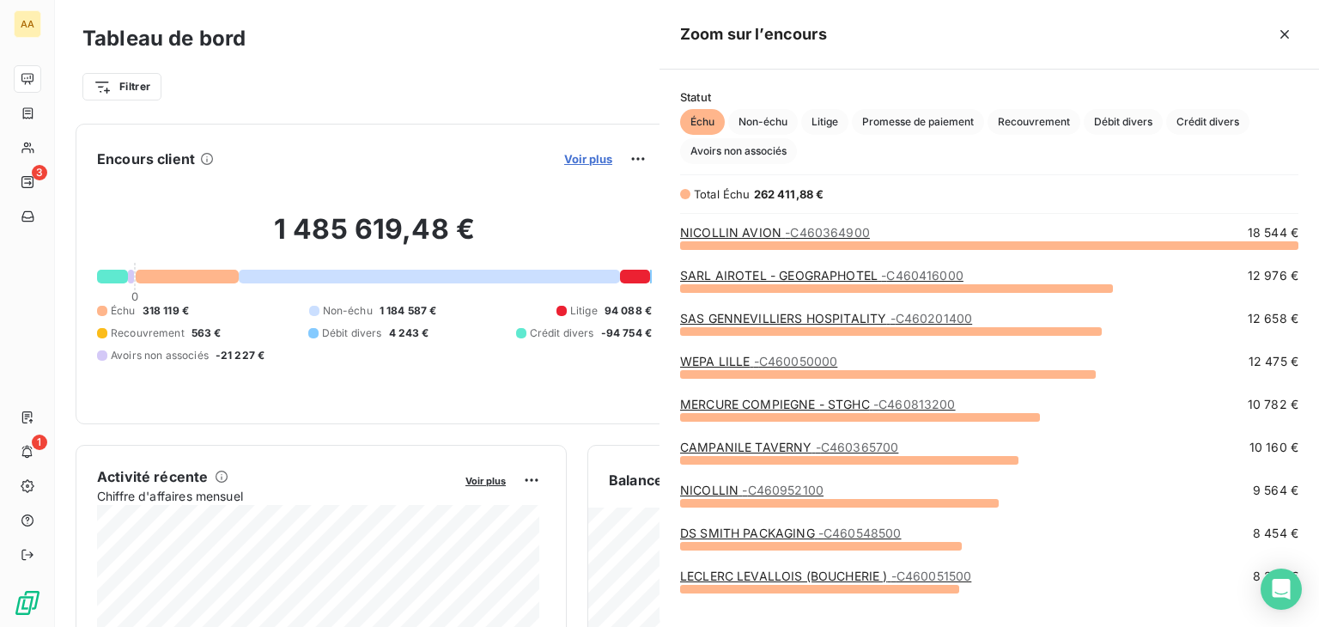
scroll to position [369, 646]
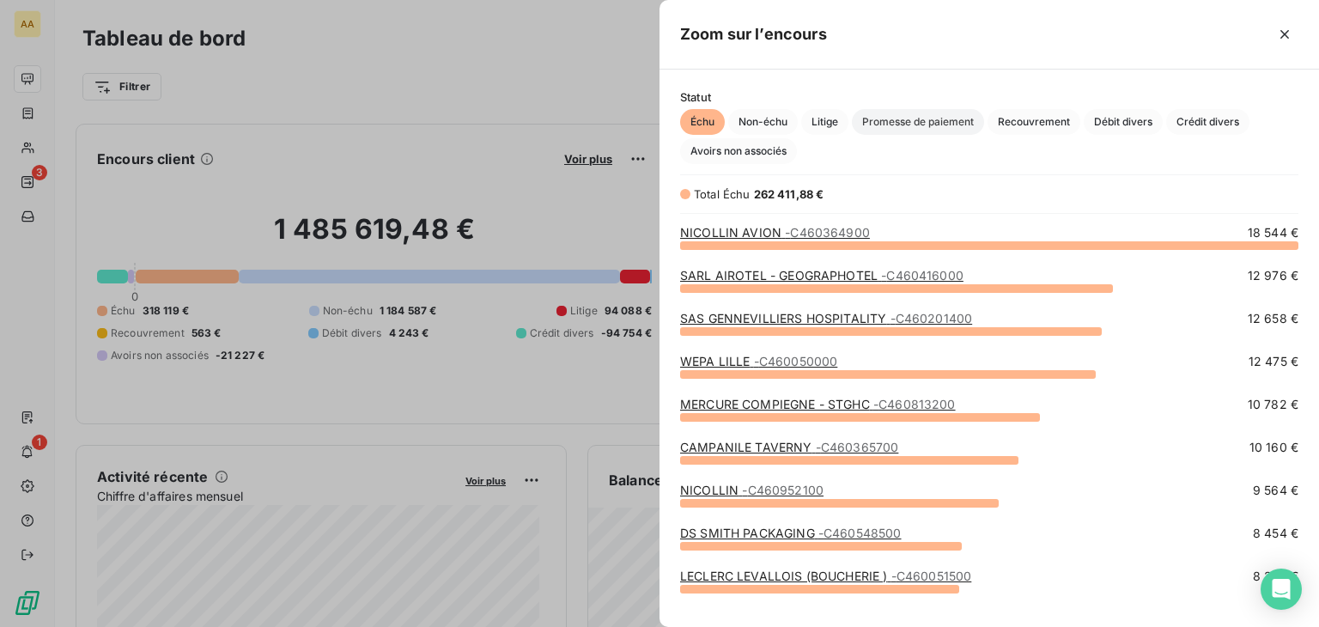
click at [915, 116] on span "Promesse de paiement" at bounding box center [918, 122] width 132 height 26
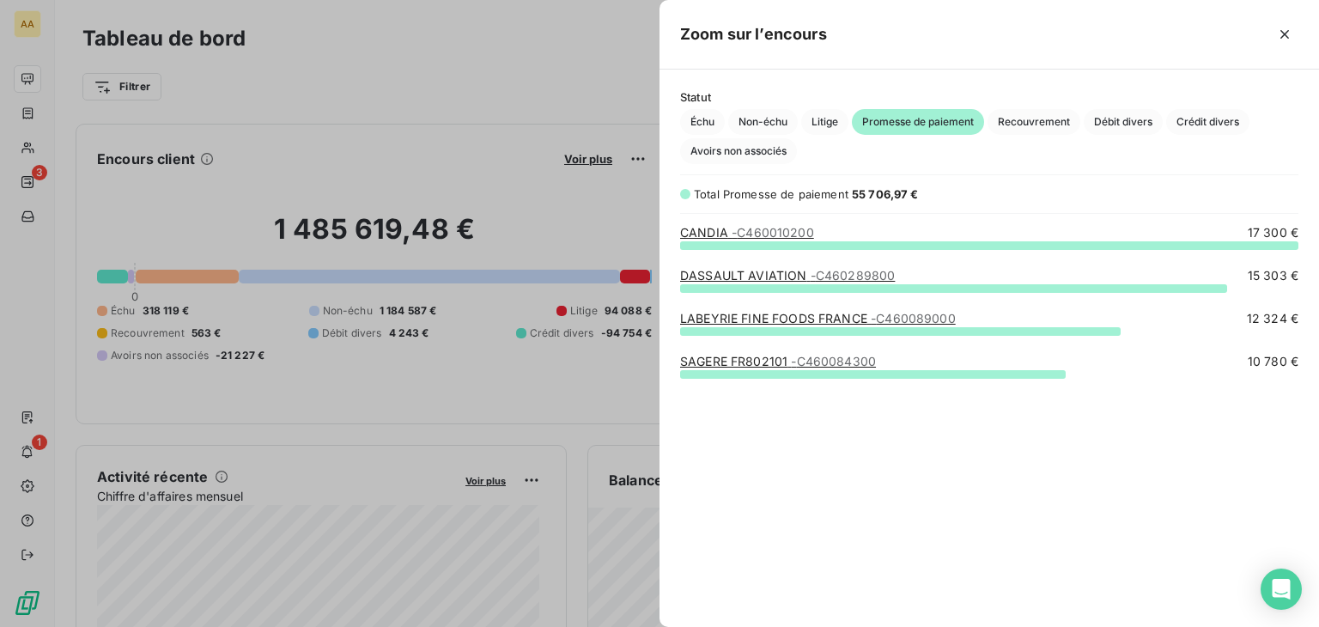
click at [484, 101] on div at bounding box center [659, 313] width 1319 height 627
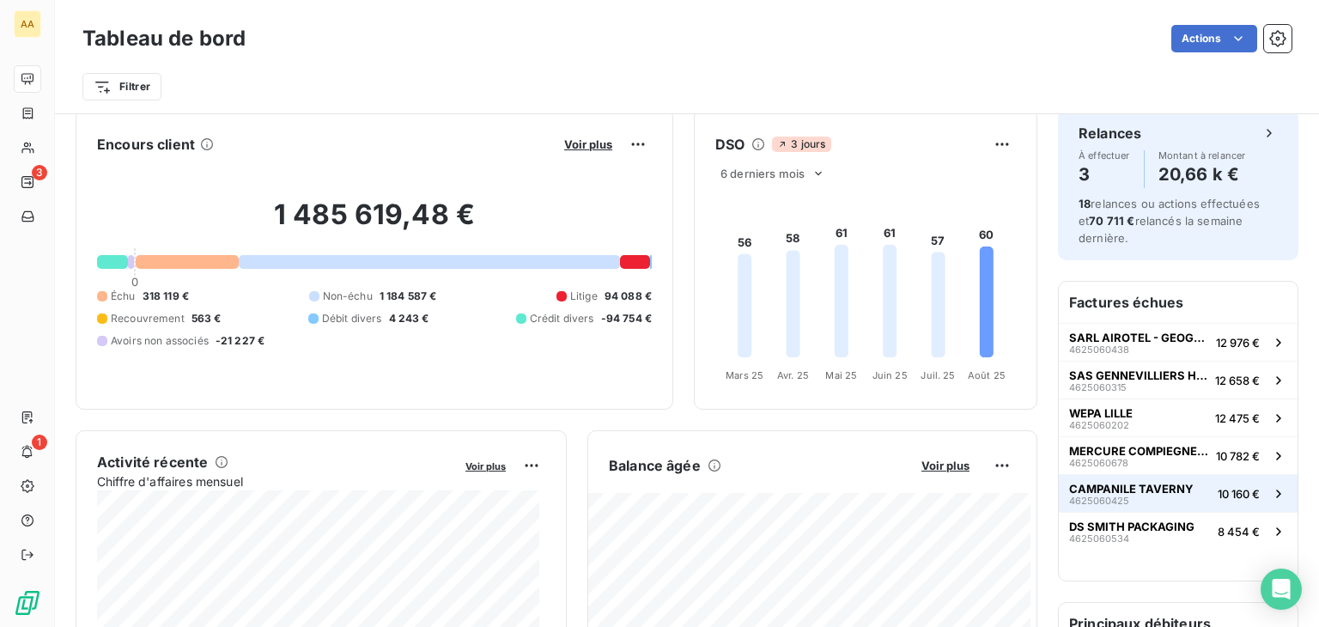
scroll to position [0, 0]
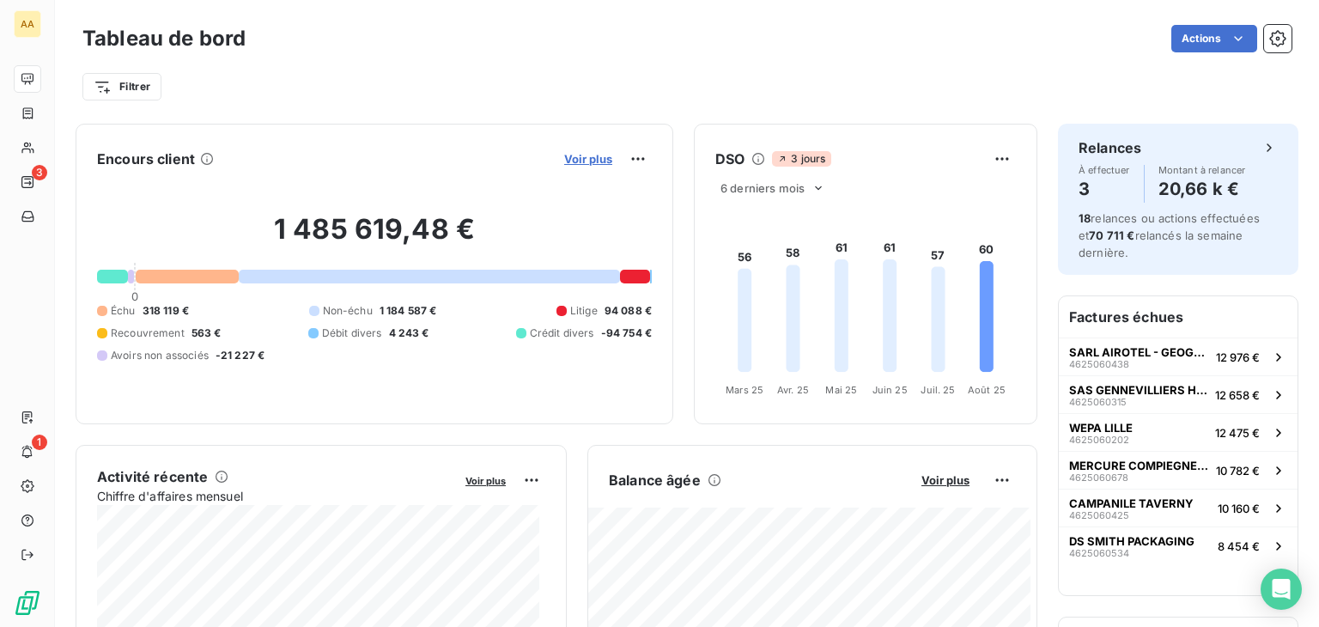
click at [567, 152] on span "Voir plus" at bounding box center [588, 159] width 48 height 14
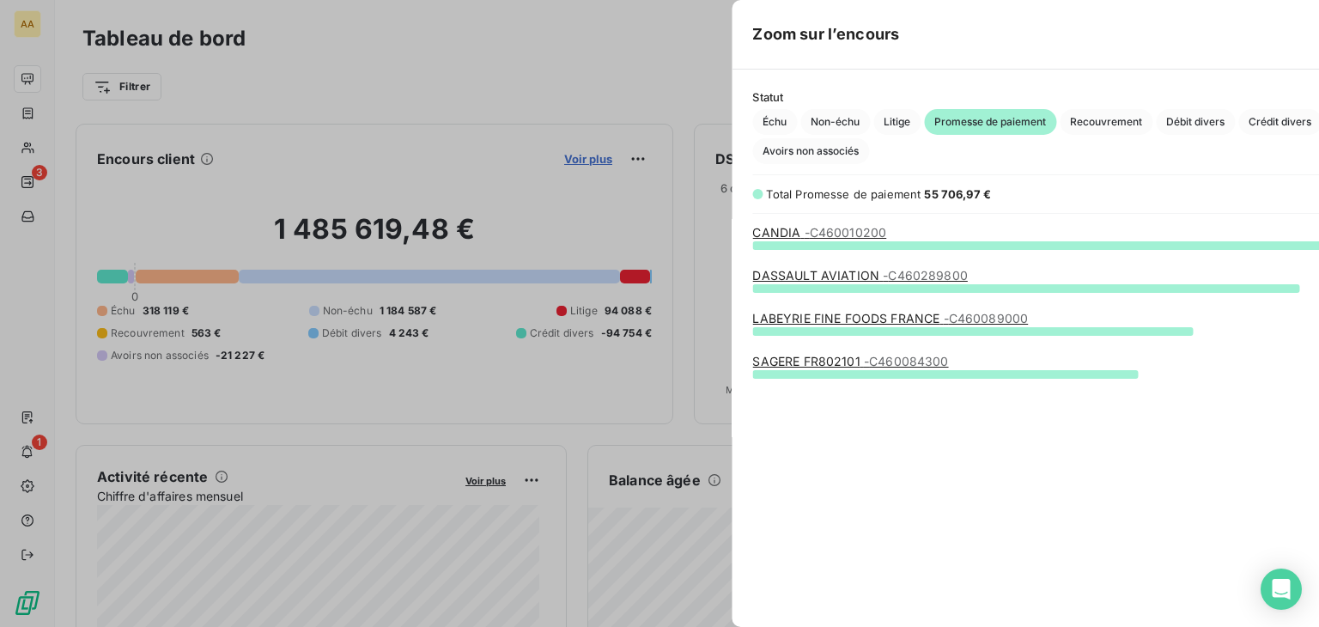
scroll to position [613, 646]
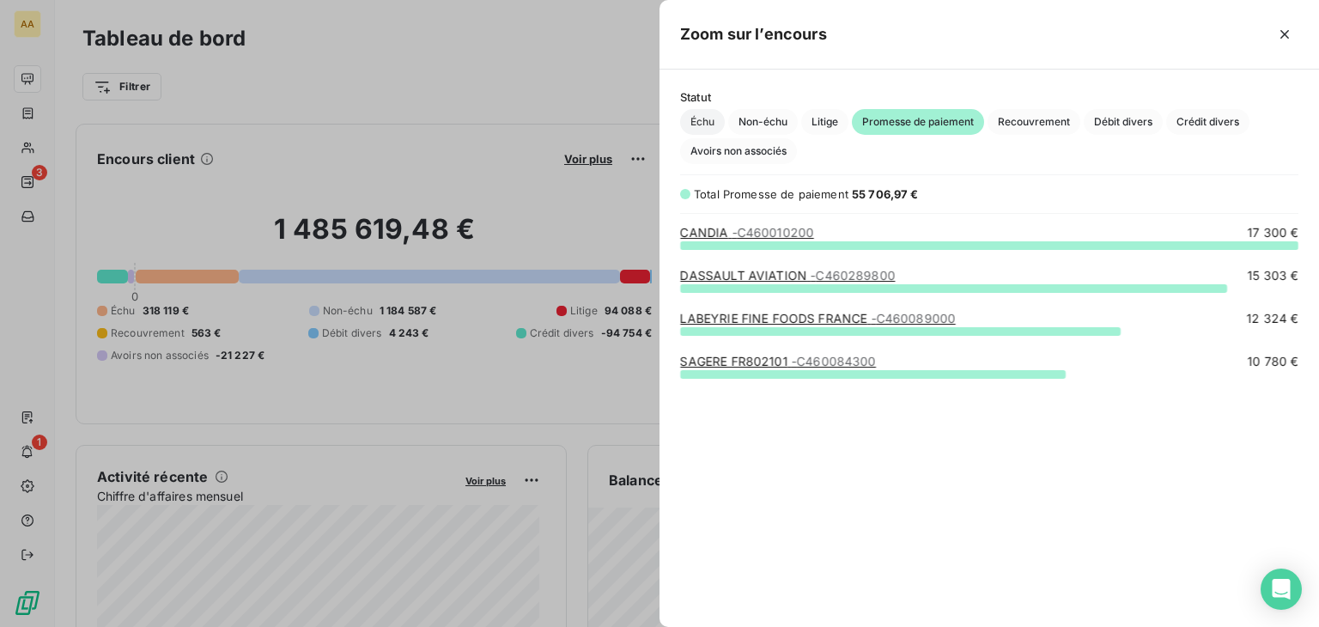
click at [708, 120] on span "Échu" at bounding box center [702, 122] width 45 height 26
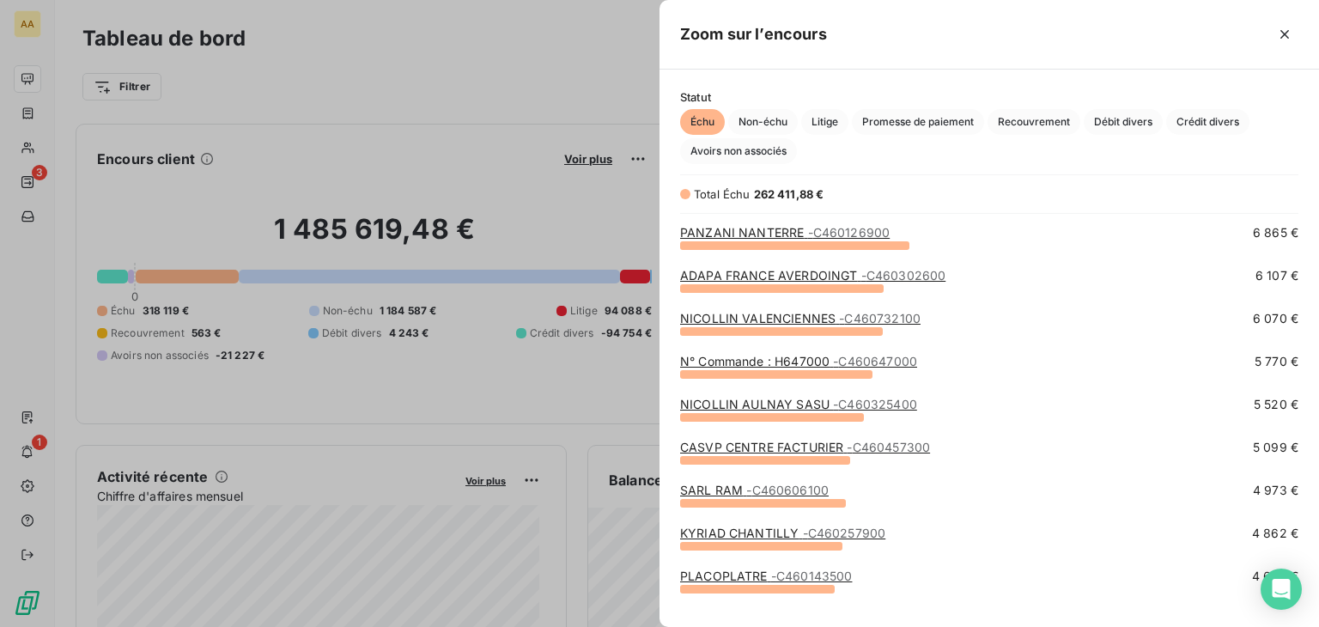
scroll to position [258, 0]
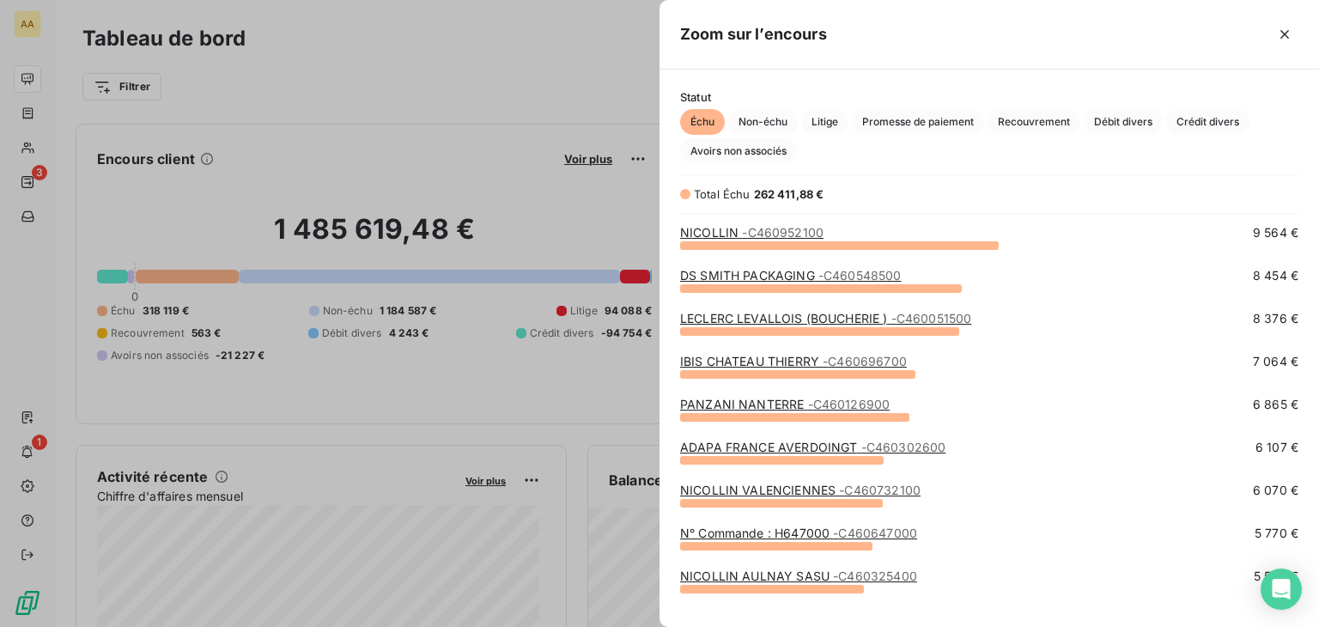
click at [837, 317] on link "LECLERC LEVALLOIS (BOUCHERIE ) - C460051500" at bounding box center [825, 318] width 291 height 15
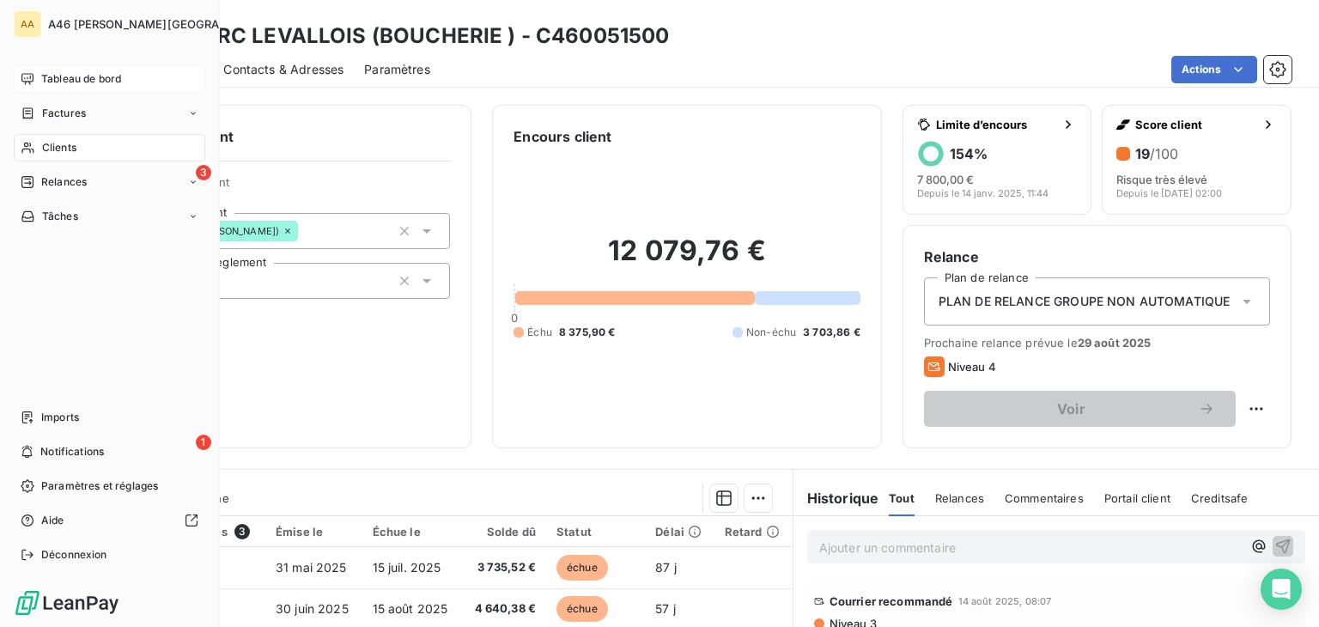
click at [77, 77] on span "Tableau de bord" at bounding box center [81, 78] width 80 height 15
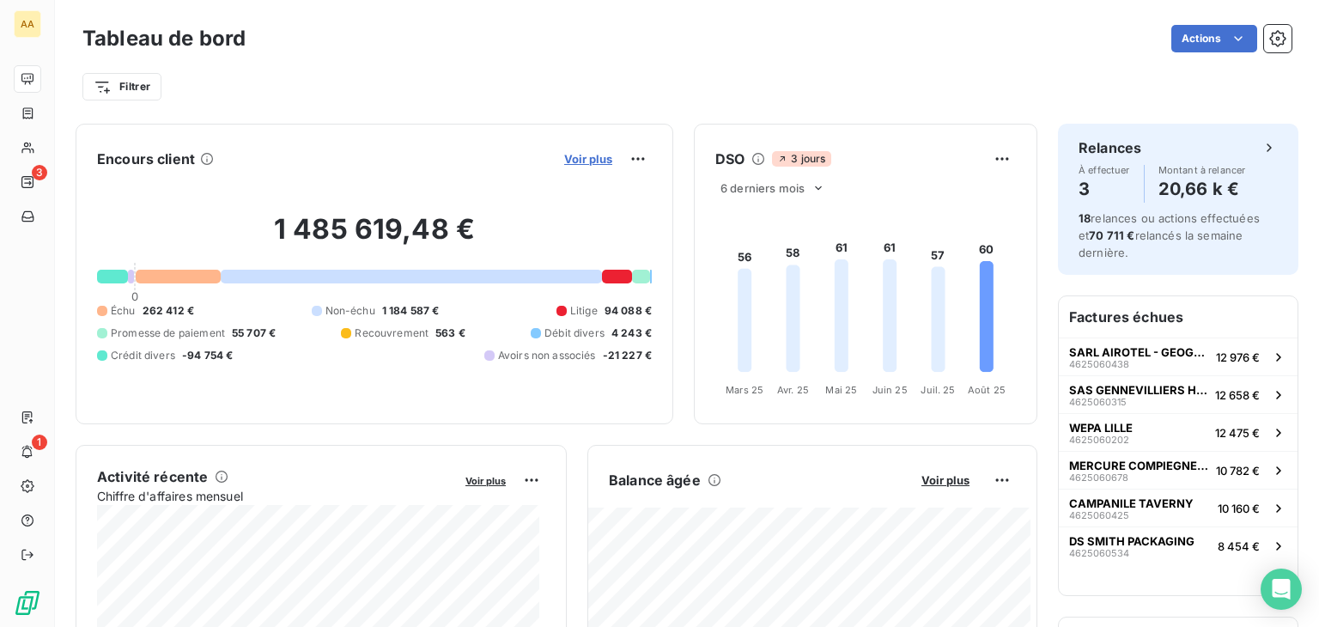
click at [575, 152] on span "Voir plus" at bounding box center [588, 159] width 48 height 14
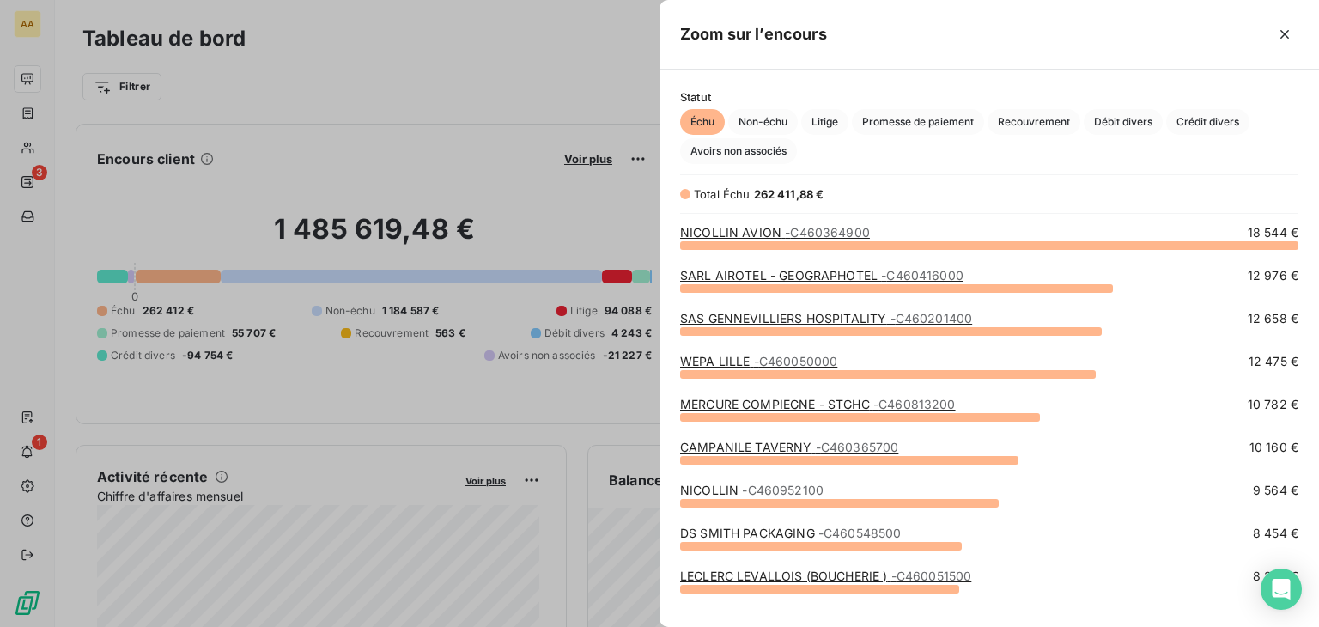
scroll to position [369, 646]
click at [1046, 115] on span "Recouvrement" at bounding box center [1034, 122] width 93 height 26
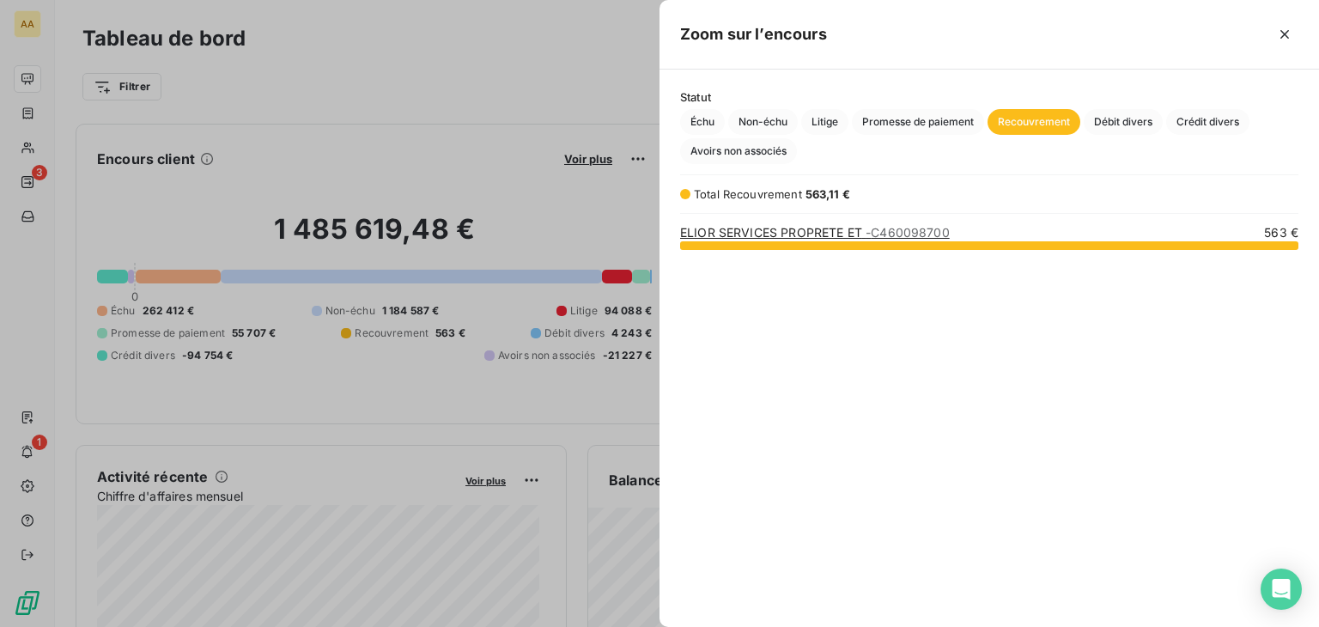
click at [531, 79] on div at bounding box center [659, 313] width 1319 height 627
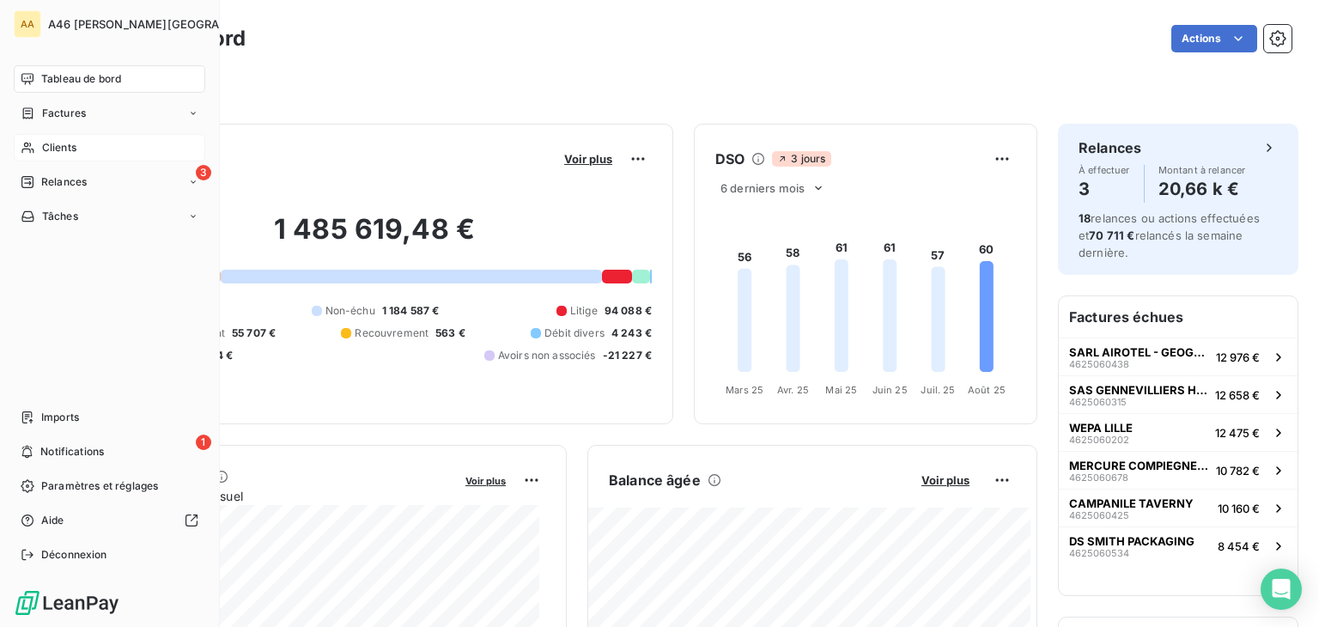
click at [79, 145] on div "Clients" at bounding box center [110, 147] width 192 height 27
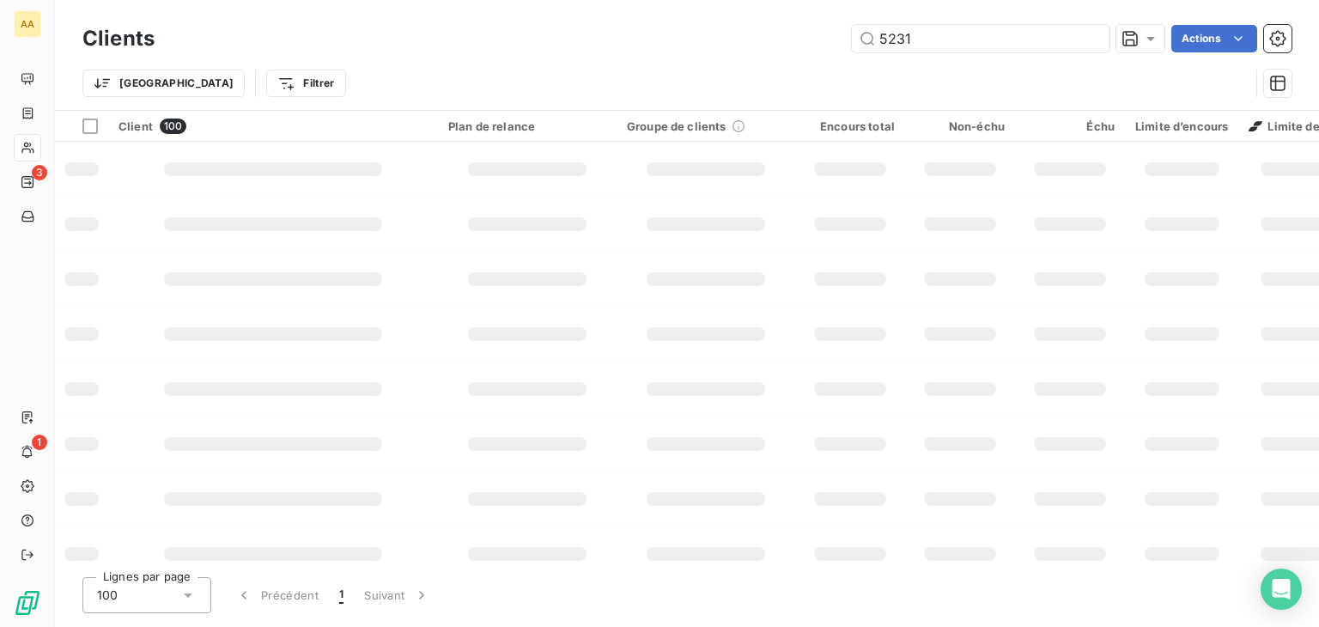
type input "5231"
click at [941, 39] on input "5231" at bounding box center [981, 38] width 258 height 27
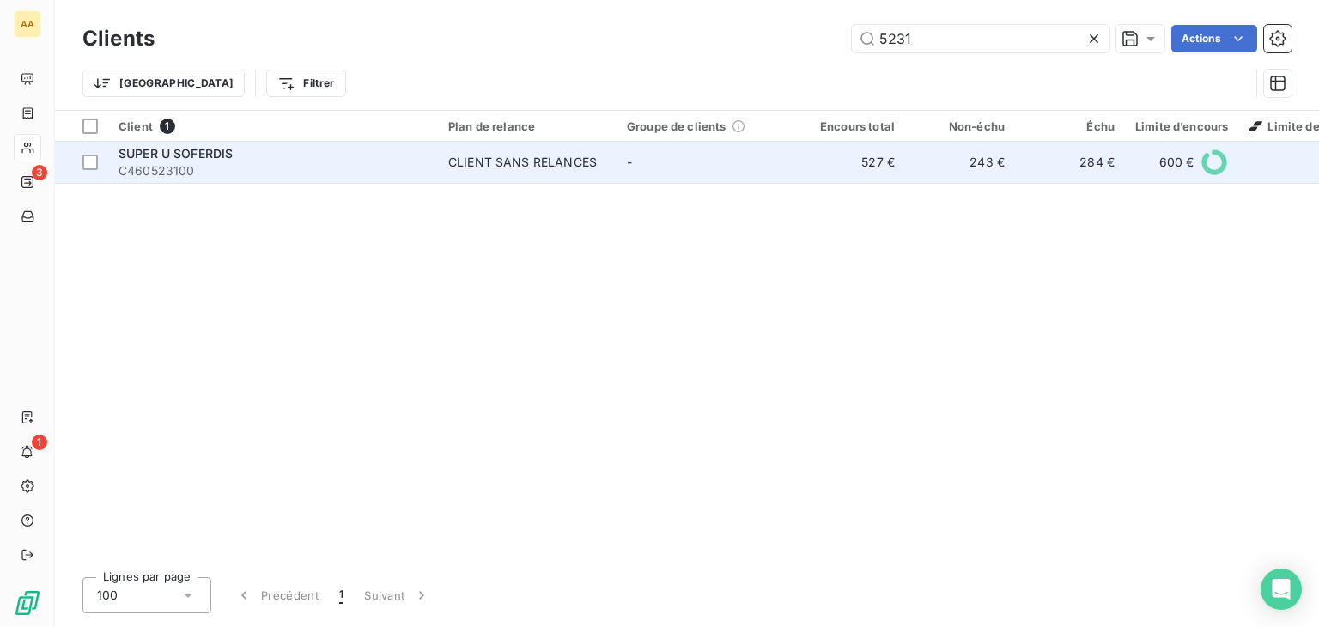
click at [196, 165] on span "C460523100" at bounding box center [273, 170] width 309 height 17
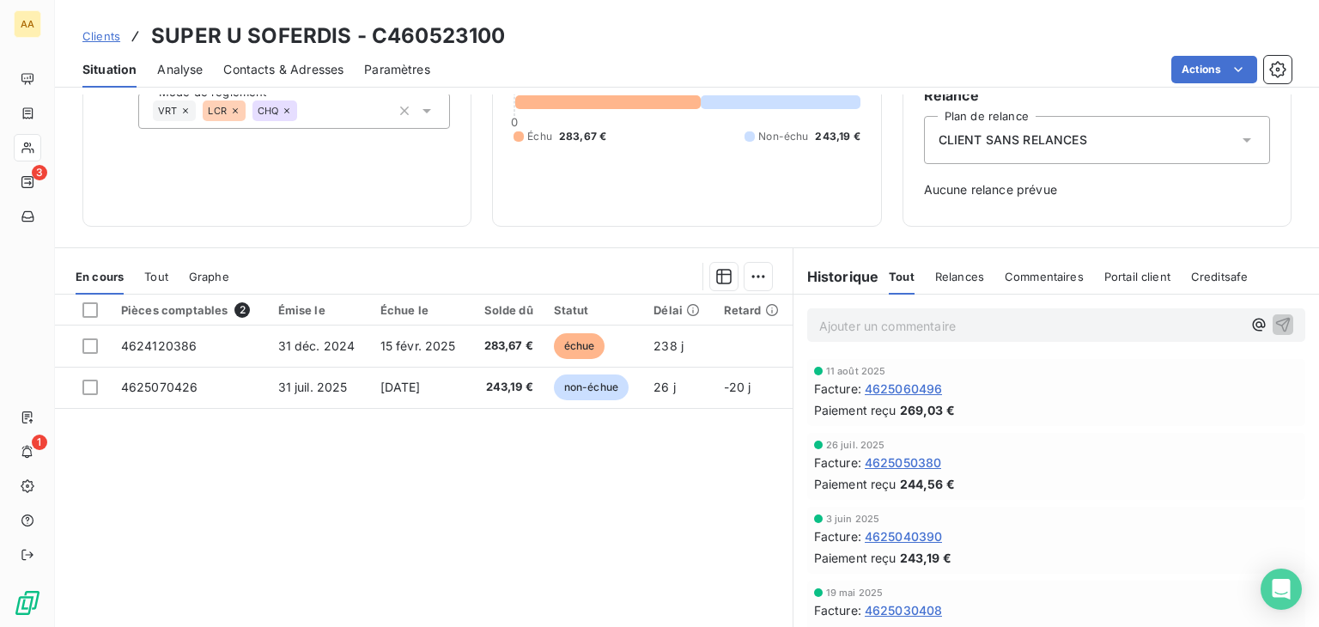
scroll to position [172, 0]
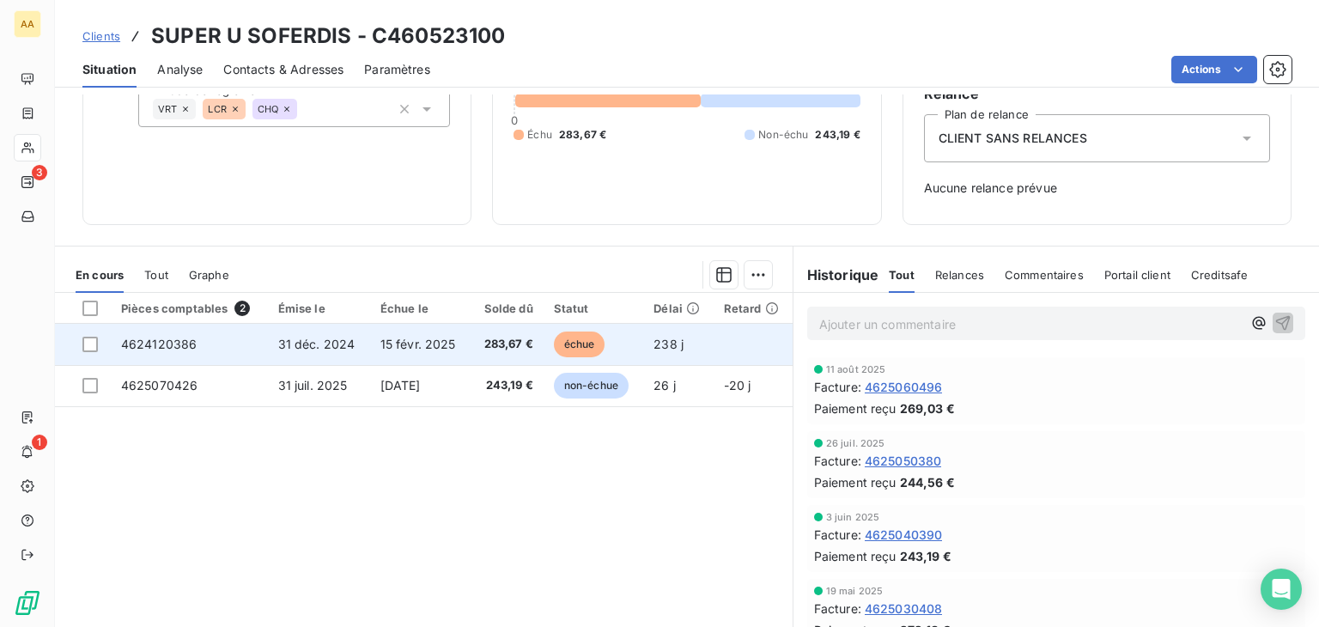
click at [160, 344] on span "4624120386" at bounding box center [159, 344] width 76 height 15
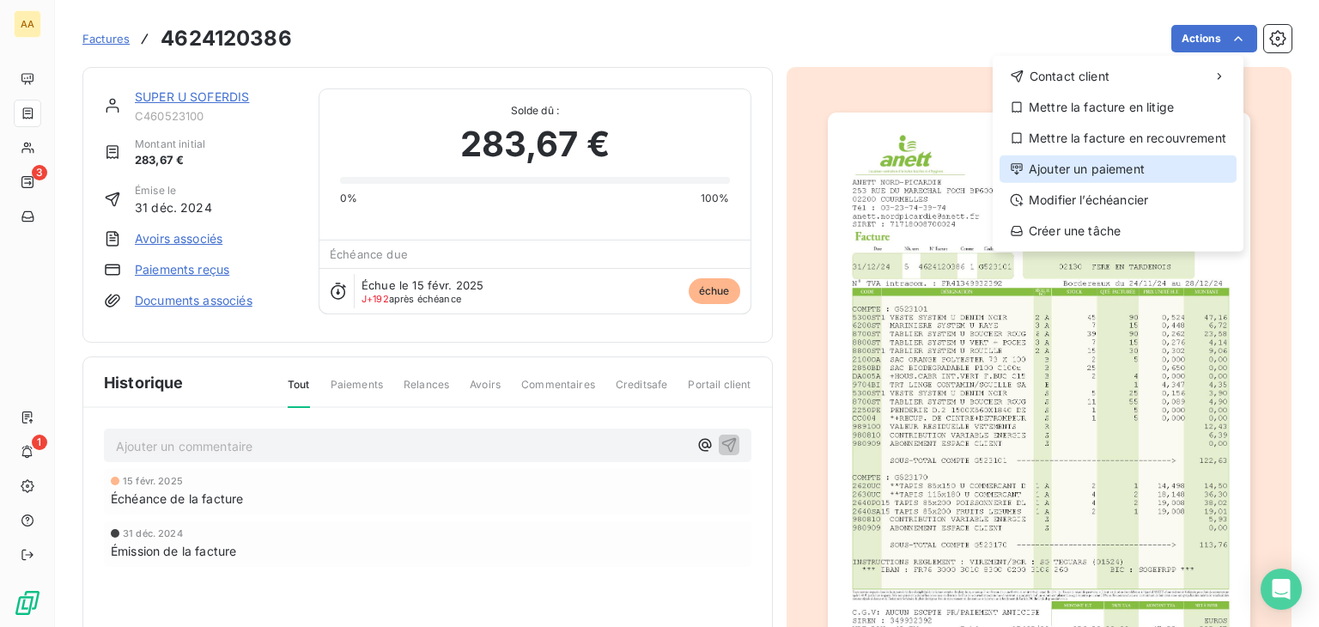
click at [1113, 172] on div "Ajouter un paiement" at bounding box center [1118, 168] width 237 height 27
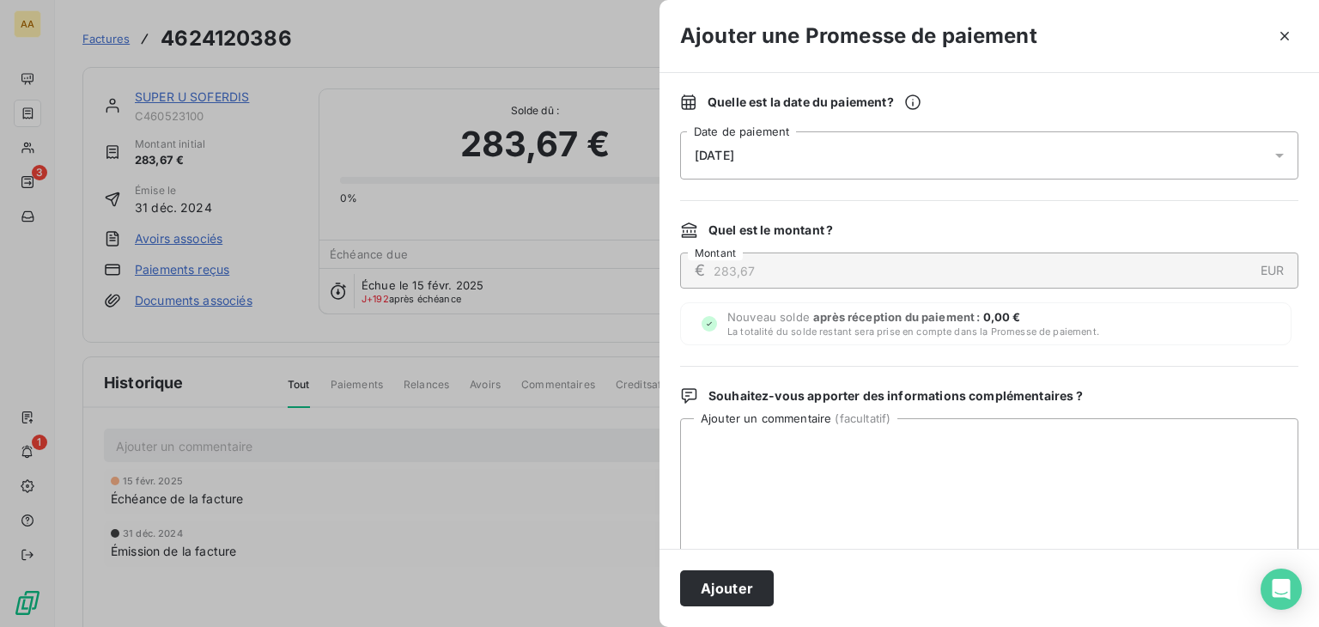
click at [1276, 156] on icon at bounding box center [1280, 156] width 9 height 4
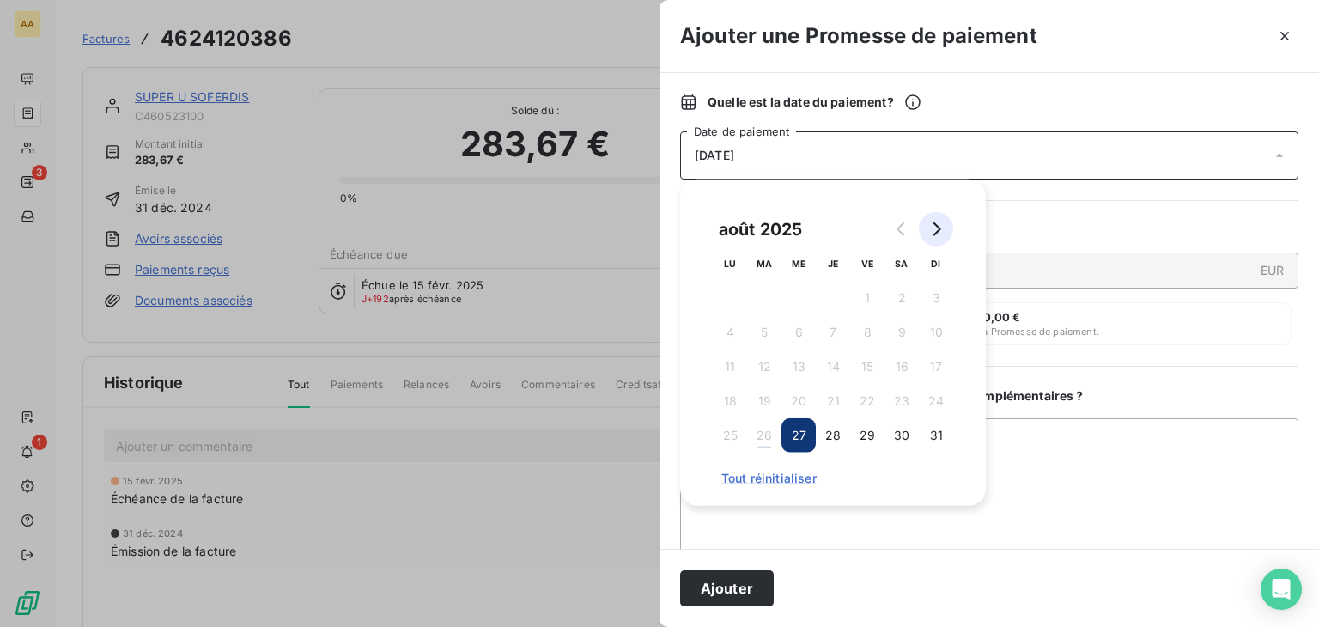
click at [939, 228] on icon "Go to next month" at bounding box center [938, 229] width 8 height 14
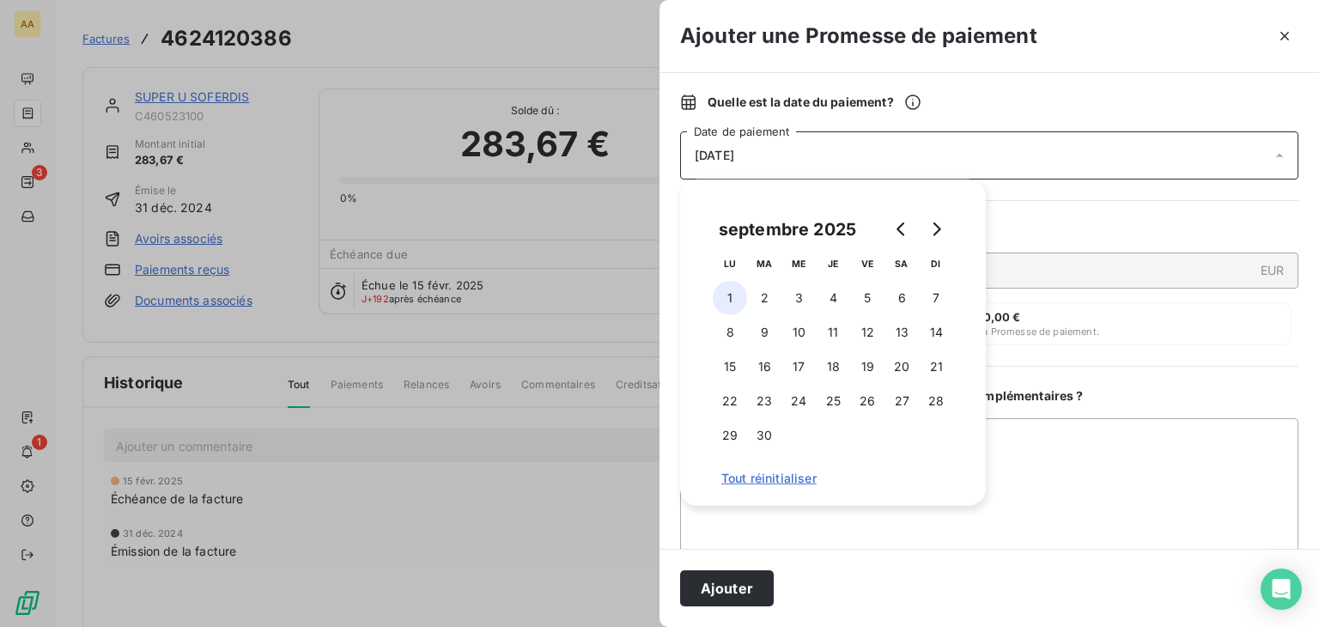
click at [732, 290] on button "1" at bounding box center [730, 298] width 34 height 34
click at [1168, 378] on div "Quelle est la date du paiement ? [DATE] Date de paiement Quel est le montant ? …" at bounding box center [990, 311] width 660 height 476
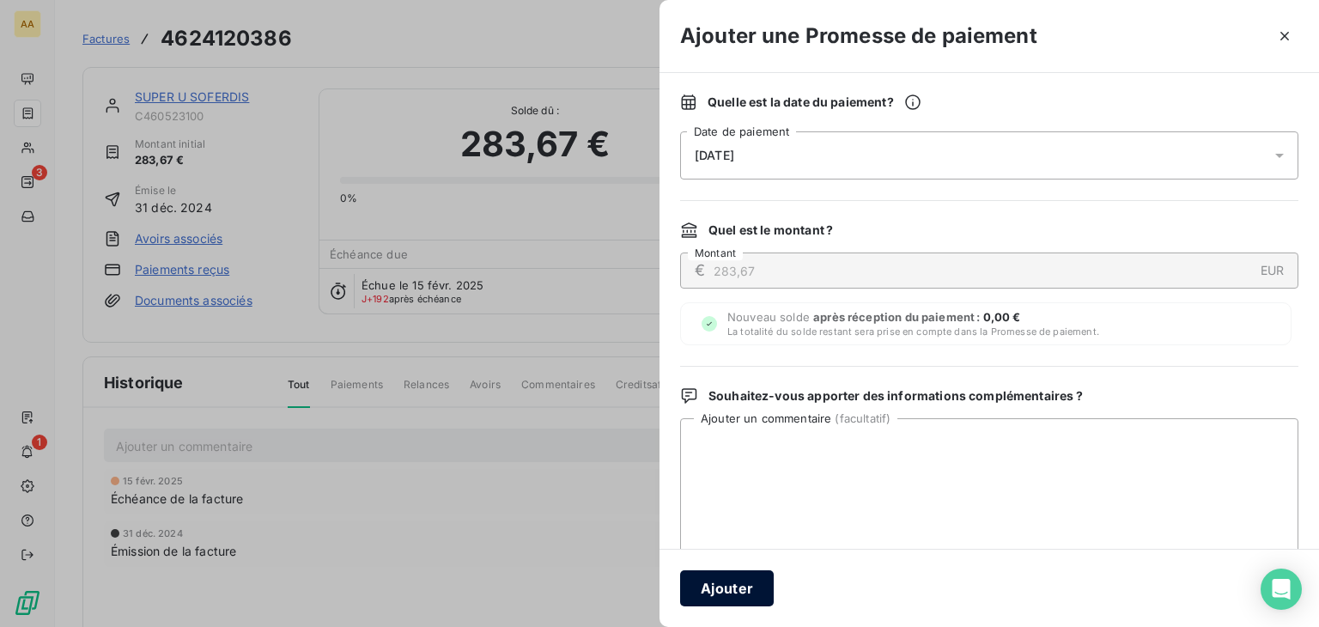
click at [744, 582] on button "Ajouter" at bounding box center [727, 588] width 94 height 36
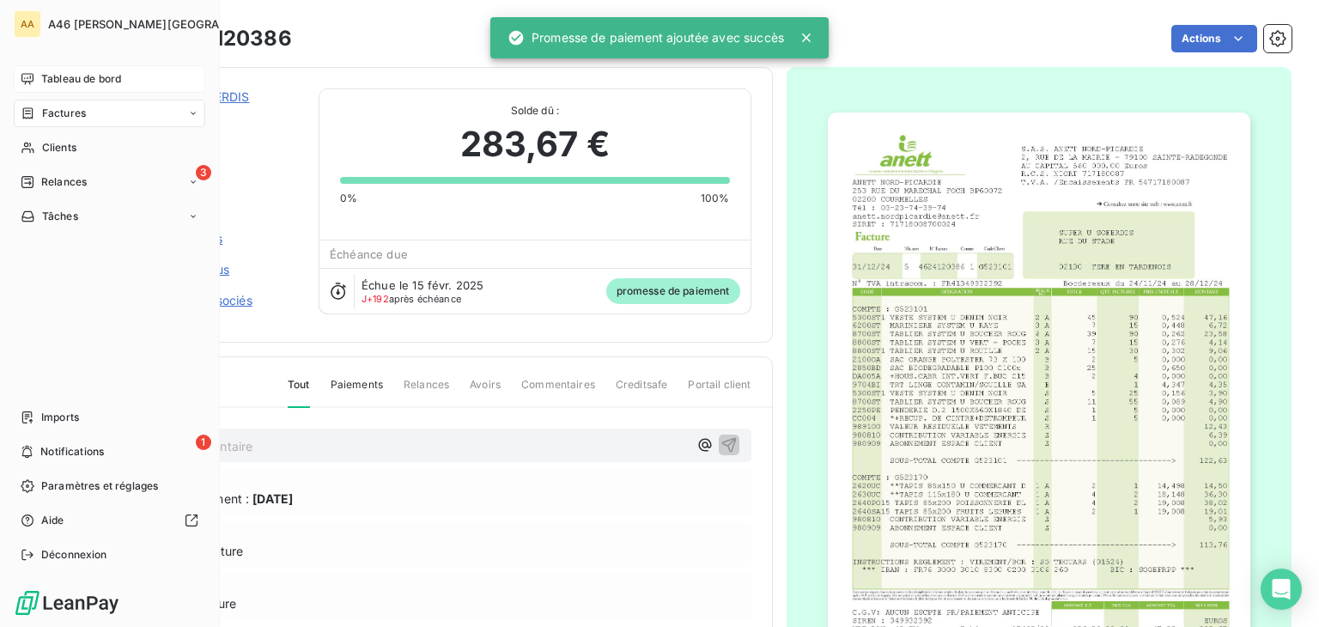
click at [82, 73] on span "Tableau de bord" at bounding box center [81, 78] width 80 height 15
